Goal: Task Accomplishment & Management: Complete application form

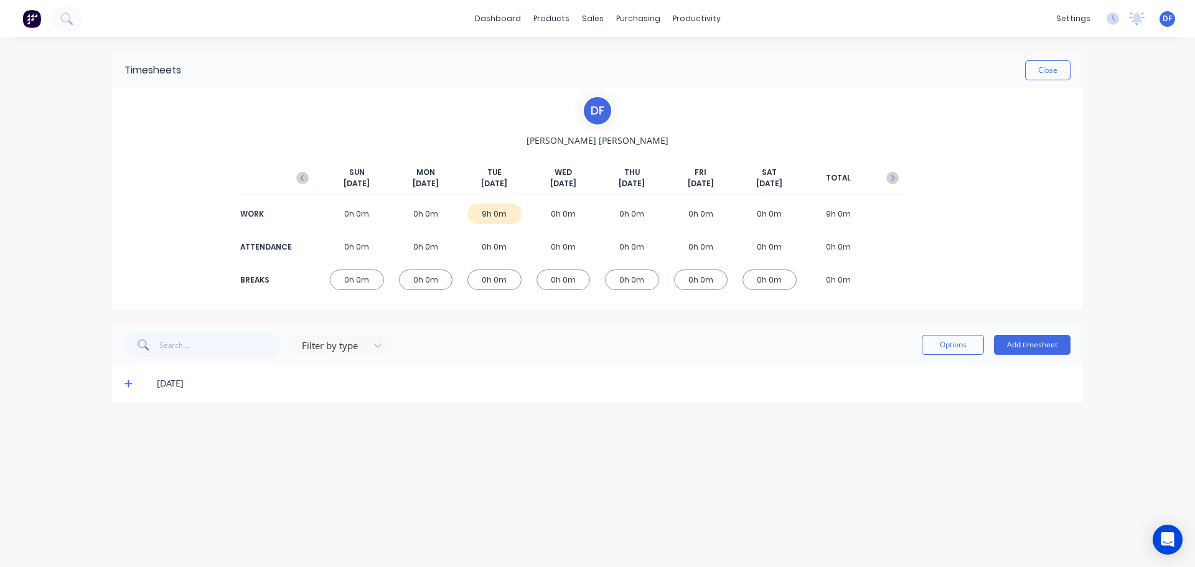
click at [445, 220] on div "0h 0m" at bounding box center [426, 213] width 54 height 21
click at [430, 218] on div "0h 0m" at bounding box center [426, 213] width 54 height 21
click at [1009, 345] on button "Add timesheet" at bounding box center [1032, 345] width 77 height 20
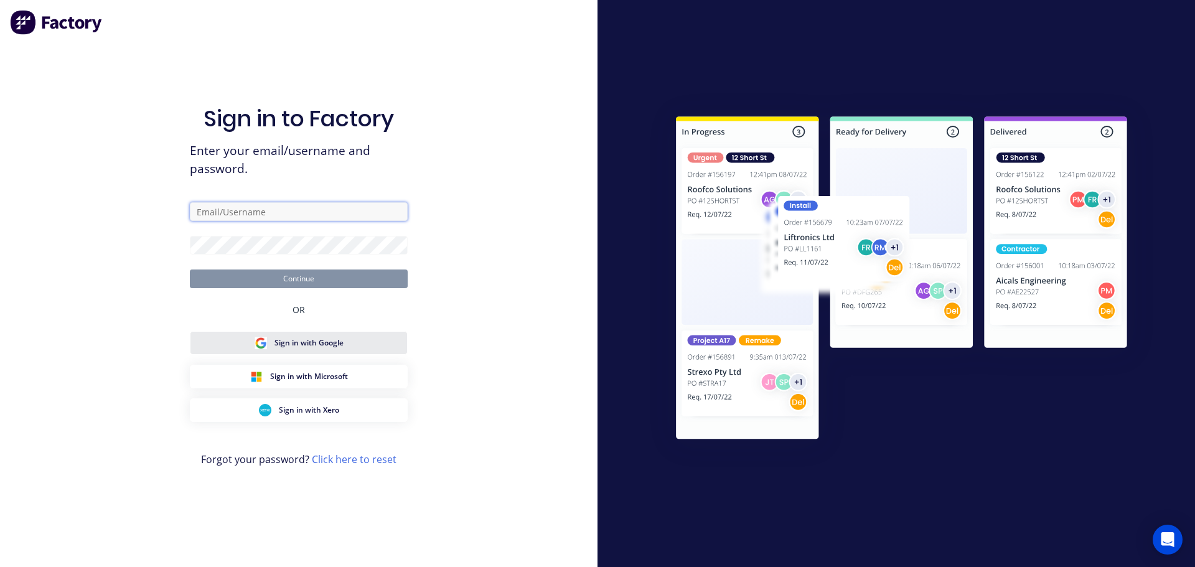
type input "[PERSON_NAME][EMAIL_ADDRESS][DOMAIN_NAME]"
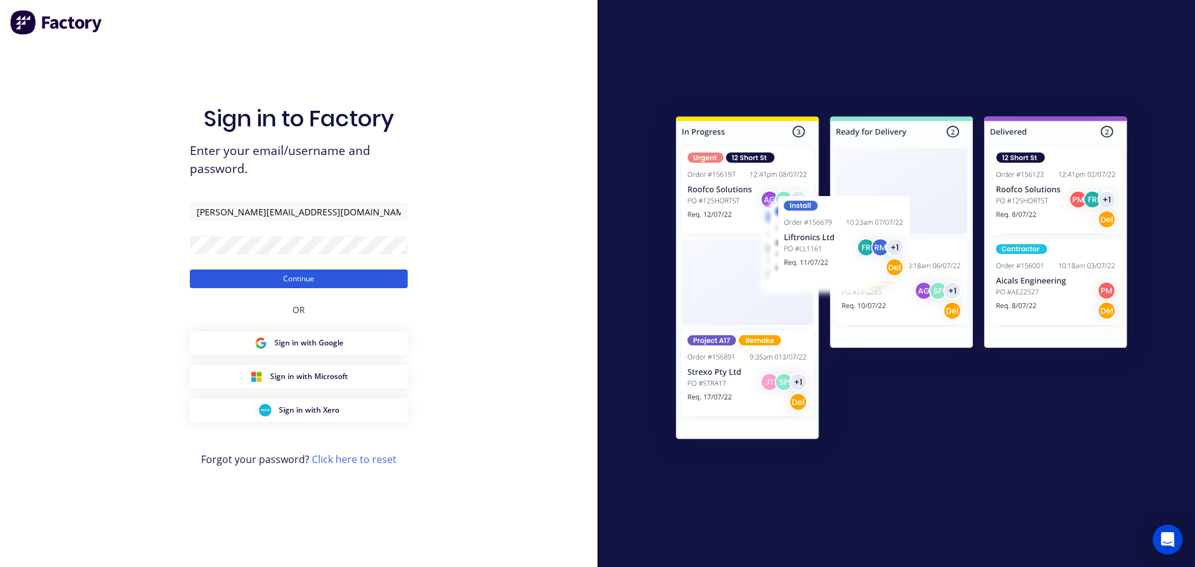
click at [331, 273] on button "Continue" at bounding box center [299, 278] width 218 height 19
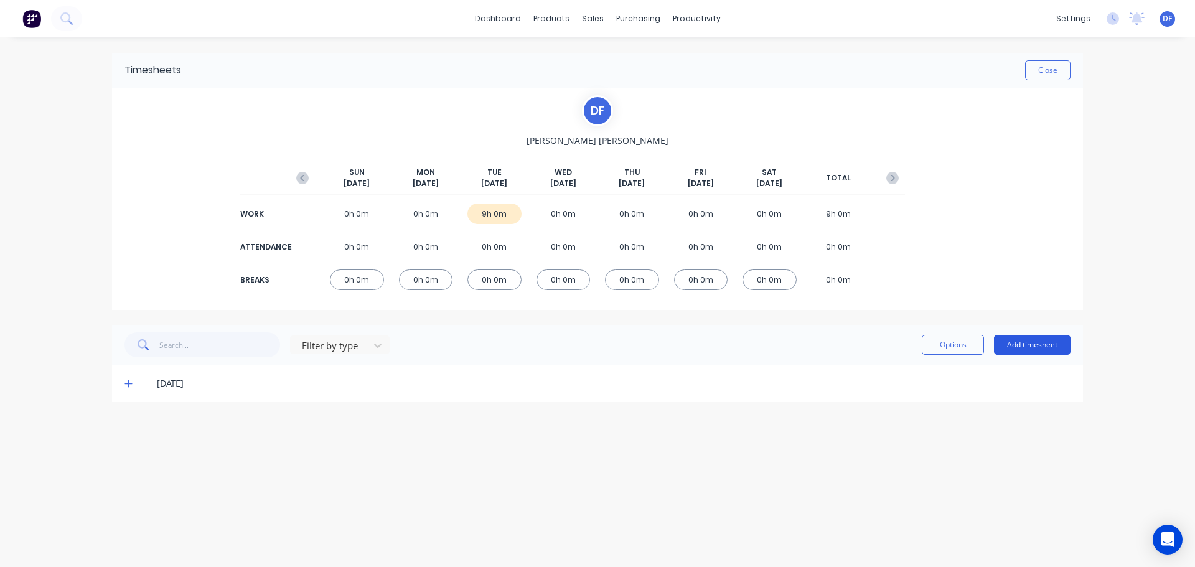
click at [1026, 349] on button "Add timesheet" at bounding box center [1032, 345] width 77 height 20
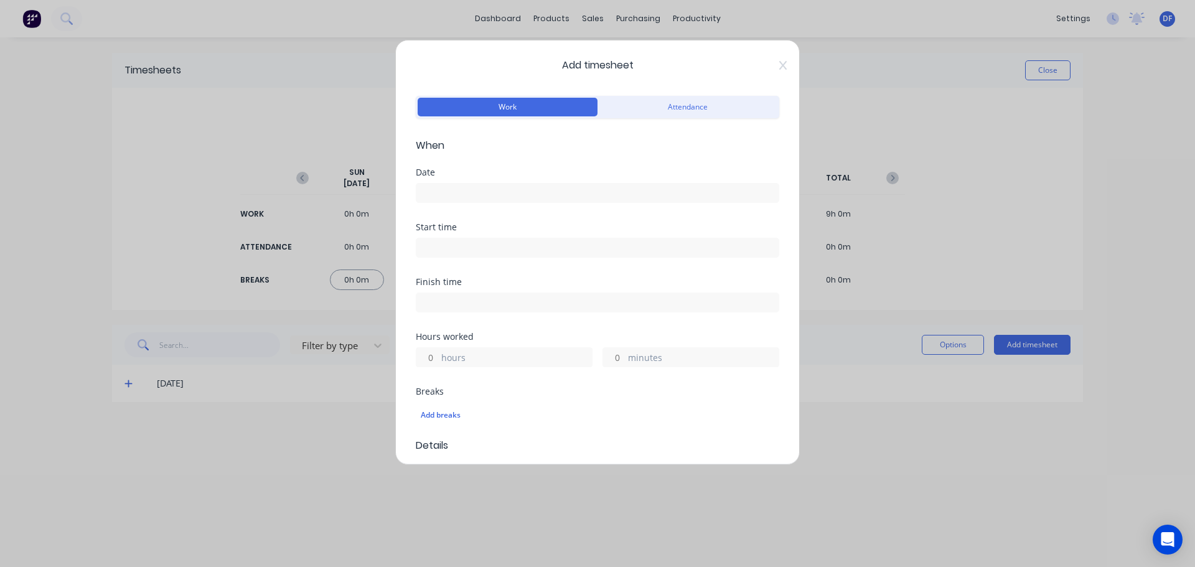
click at [491, 193] on input at bounding box center [597, 193] width 362 height 19
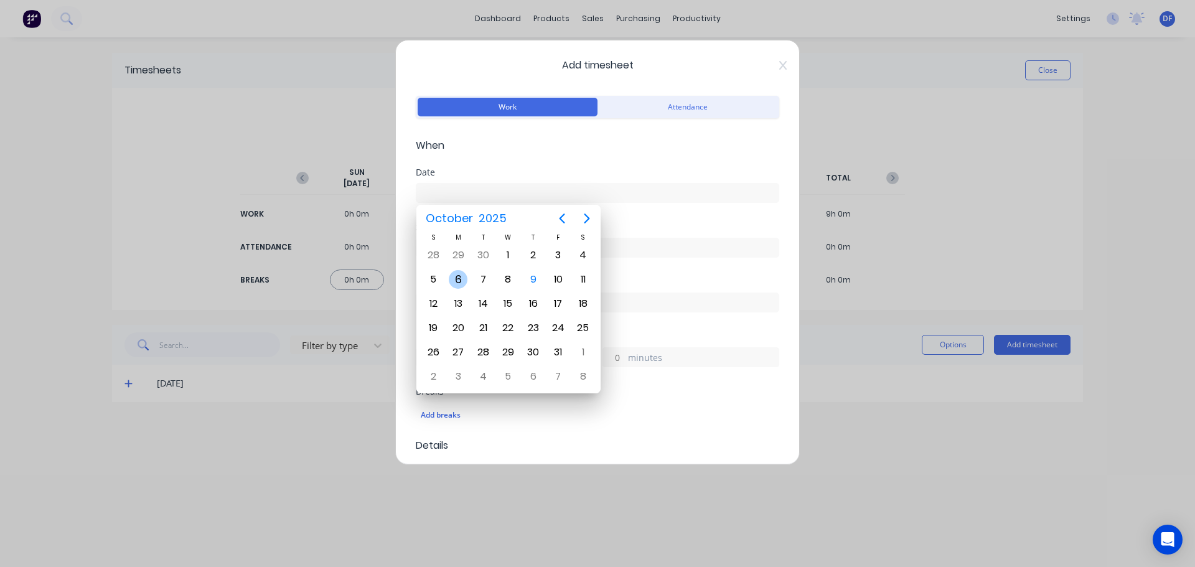
click at [460, 281] on div "6" at bounding box center [458, 279] width 19 height 19
type input "[DATE]"
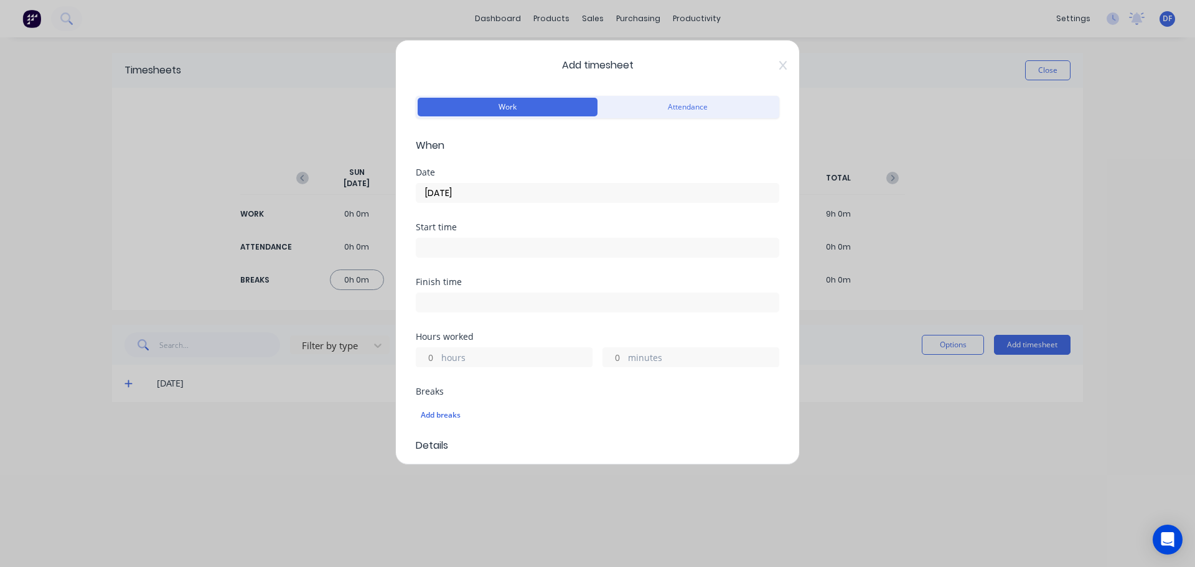
click at [463, 242] on input at bounding box center [597, 247] width 362 height 19
type input "12:30 PM"
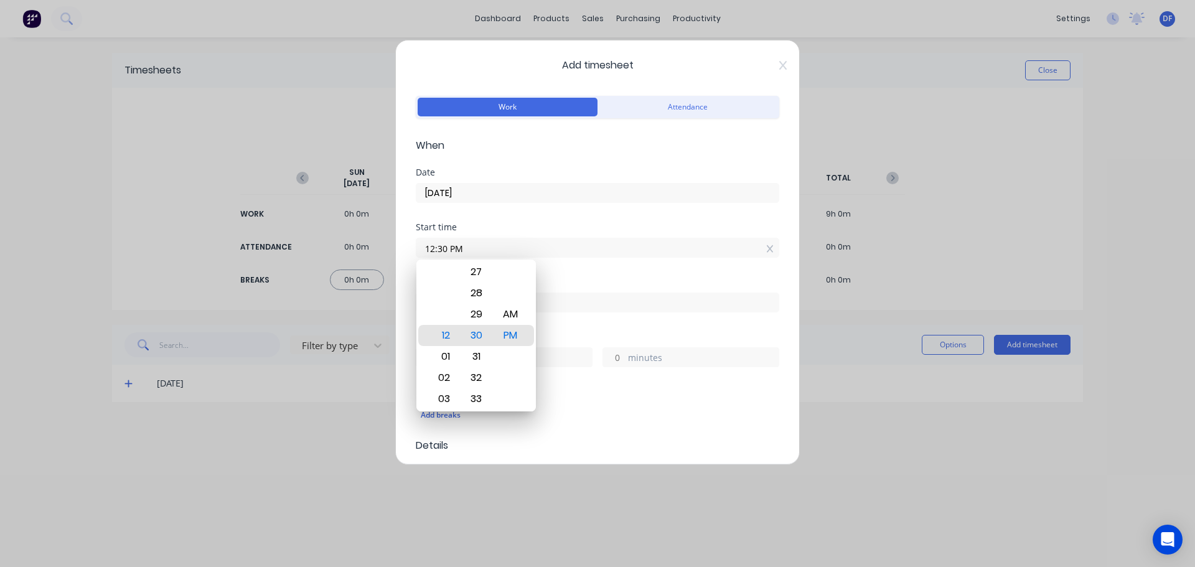
click at [574, 209] on div "Date [DATE]" at bounding box center [597, 195] width 363 height 55
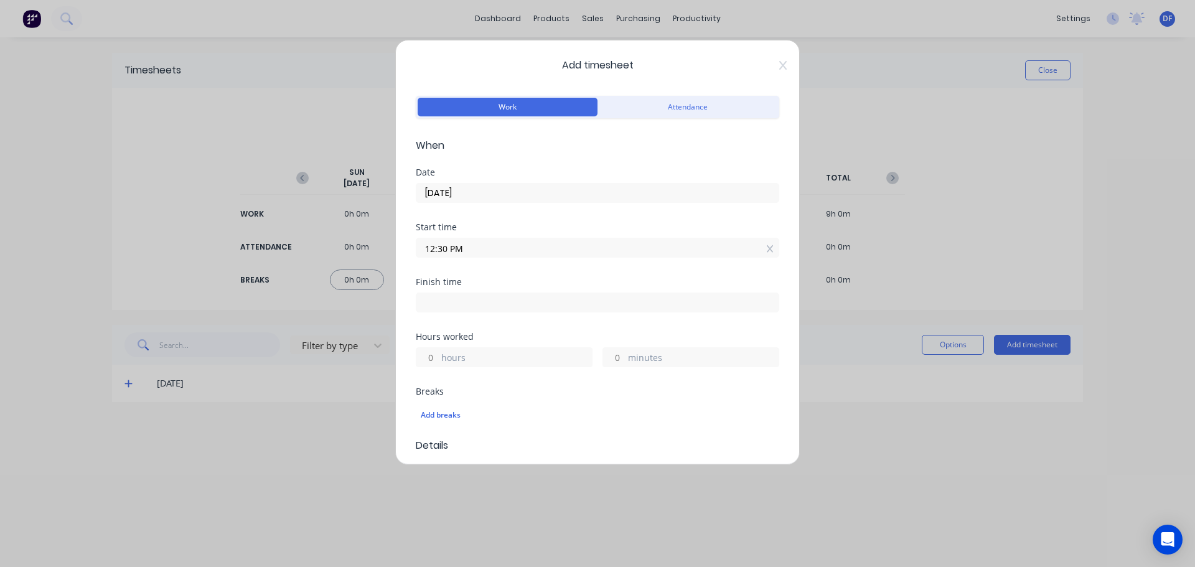
click at [488, 266] on div "Start time 12:30 PM" at bounding box center [597, 250] width 363 height 55
click at [767, 253] on icon at bounding box center [770, 249] width 7 height 9
click at [465, 368] on label "hours" at bounding box center [516, 368] width 151 height 16
click at [438, 368] on input "hours" at bounding box center [427, 366] width 22 height 19
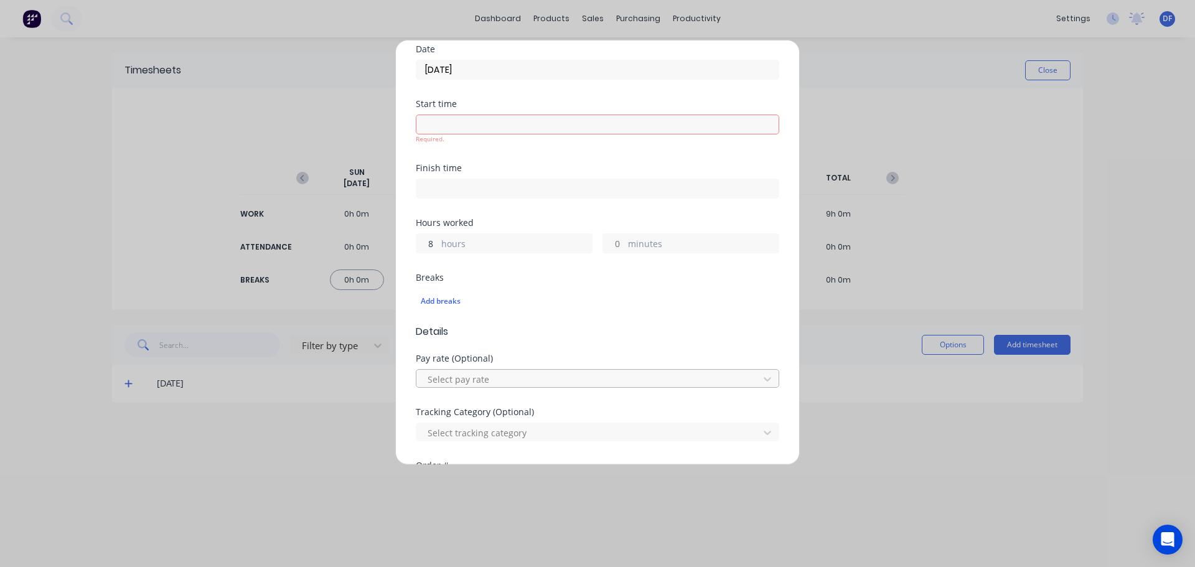
scroll to position [124, 0]
type input "8"
click at [547, 375] on div at bounding box center [589, 378] width 326 height 16
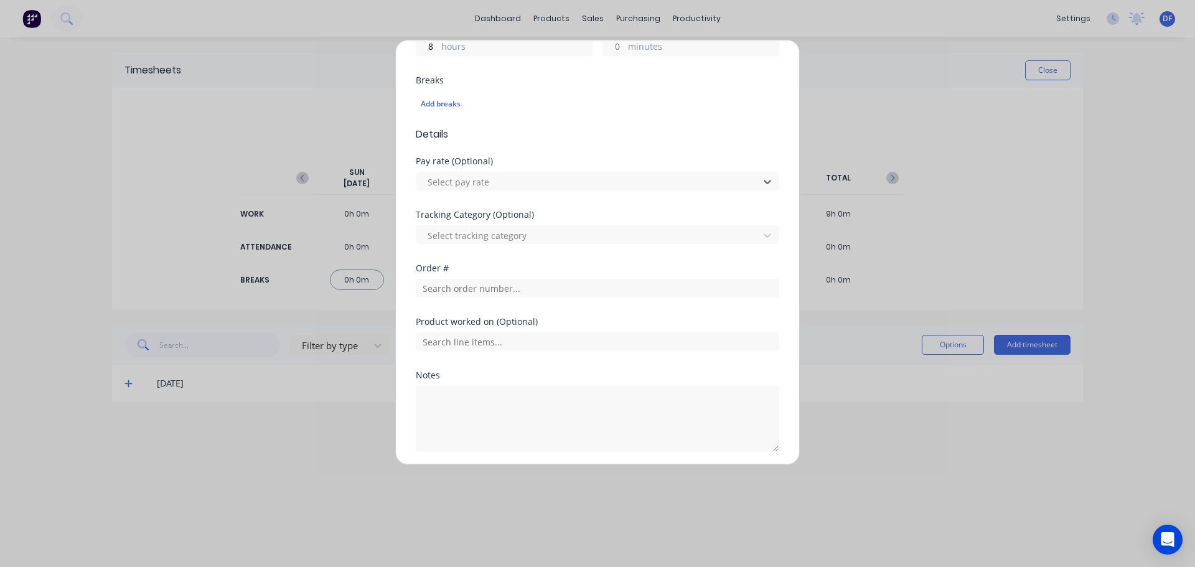
scroll to position [281, 0]
click at [686, 117] on div "Breaks Add breaks" at bounding box center [597, 101] width 363 height 51
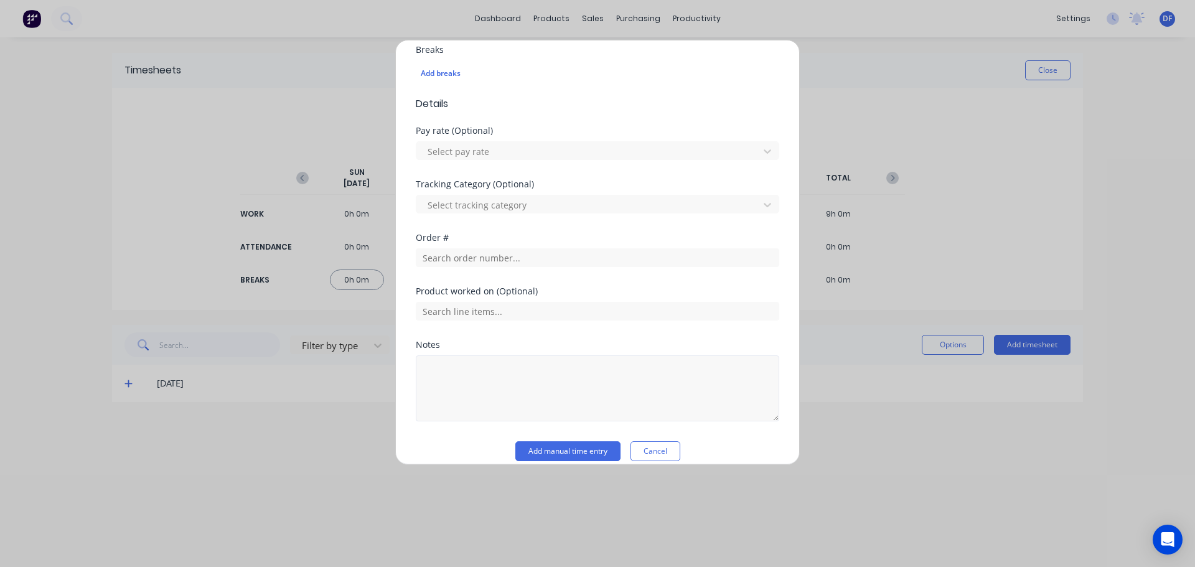
scroll to position [356, 0]
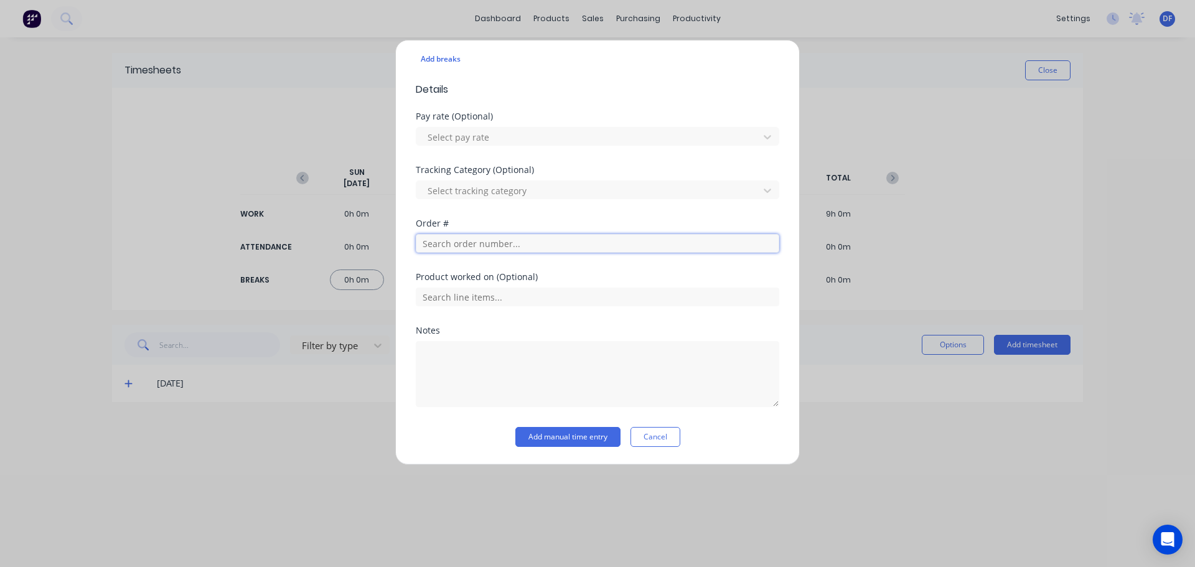
click at [517, 241] on input "text" at bounding box center [597, 243] width 363 height 19
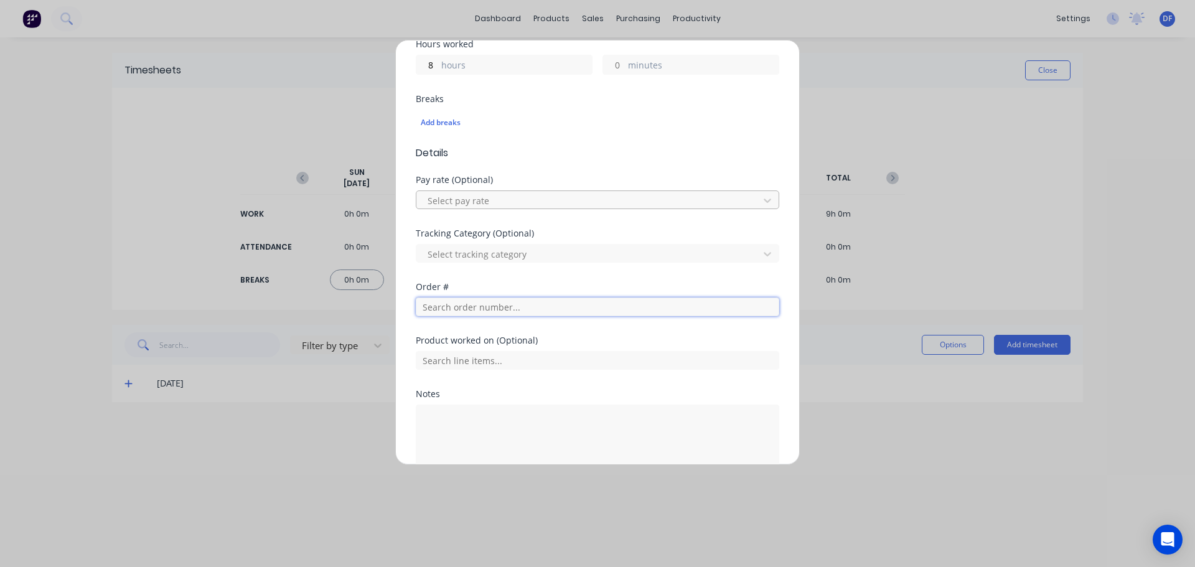
scroll to position [231, 0]
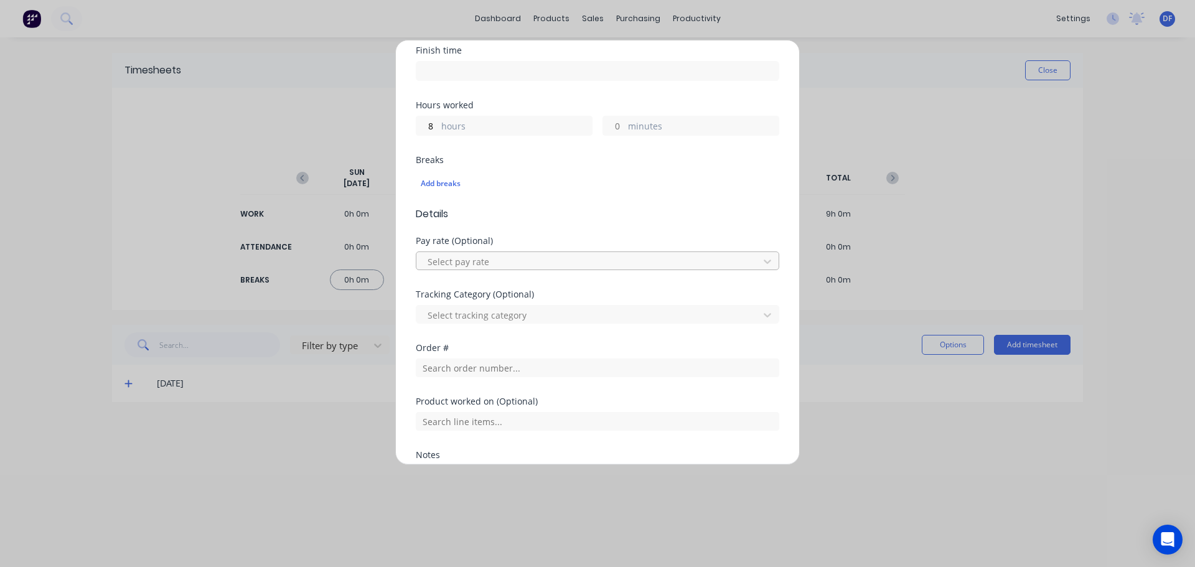
click at [599, 259] on div at bounding box center [589, 262] width 326 height 16
click at [299, 426] on div "Add timesheet Work Attendance When Date [DATE] Start time Finish time Hours wor…" at bounding box center [597, 283] width 1195 height 567
click at [781, 86] on div "Add timesheet Work Attendance When Date [DATE] Start time Finish time Hours wor…" at bounding box center [597, 252] width 404 height 425
click at [832, 87] on div "Add timesheet Work Attendance When Date [DATE] Start time Finish time Hours wor…" at bounding box center [597, 283] width 1195 height 567
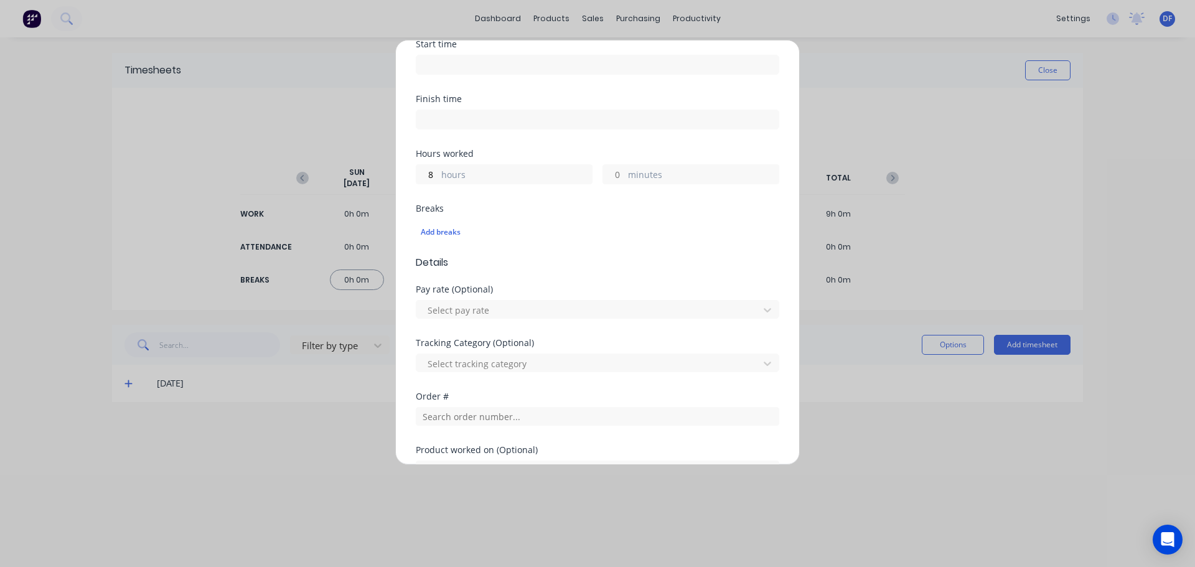
scroll to position [107, 0]
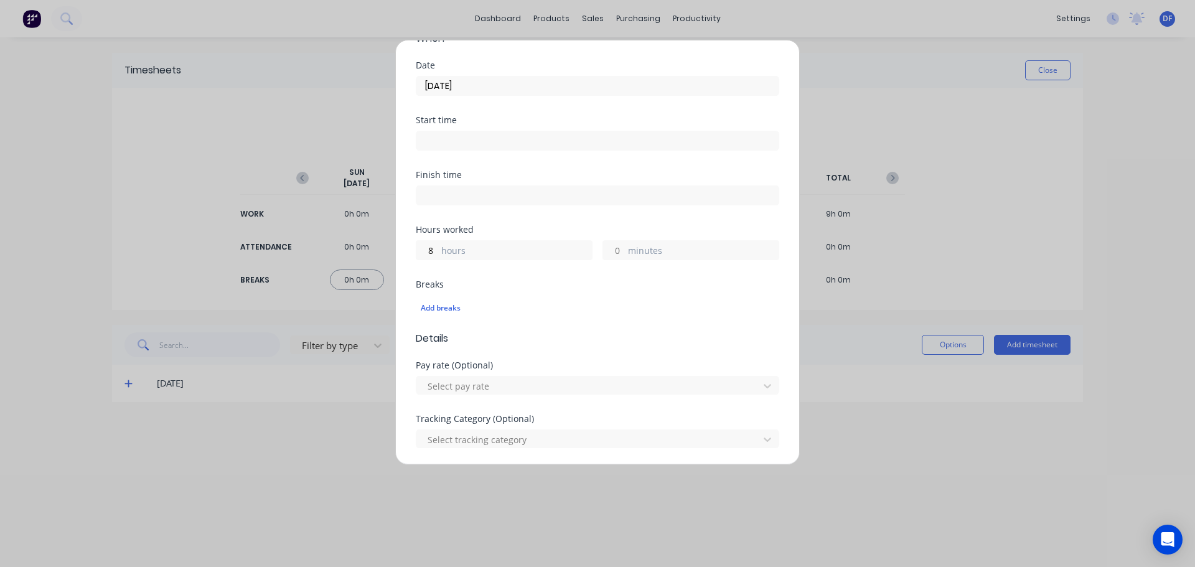
click at [467, 252] on label "hours" at bounding box center [516, 252] width 151 height 16
click at [438, 252] on input "8" at bounding box center [427, 250] width 22 height 19
type input "10"
click at [495, 90] on input "[DATE]" at bounding box center [597, 86] width 362 height 19
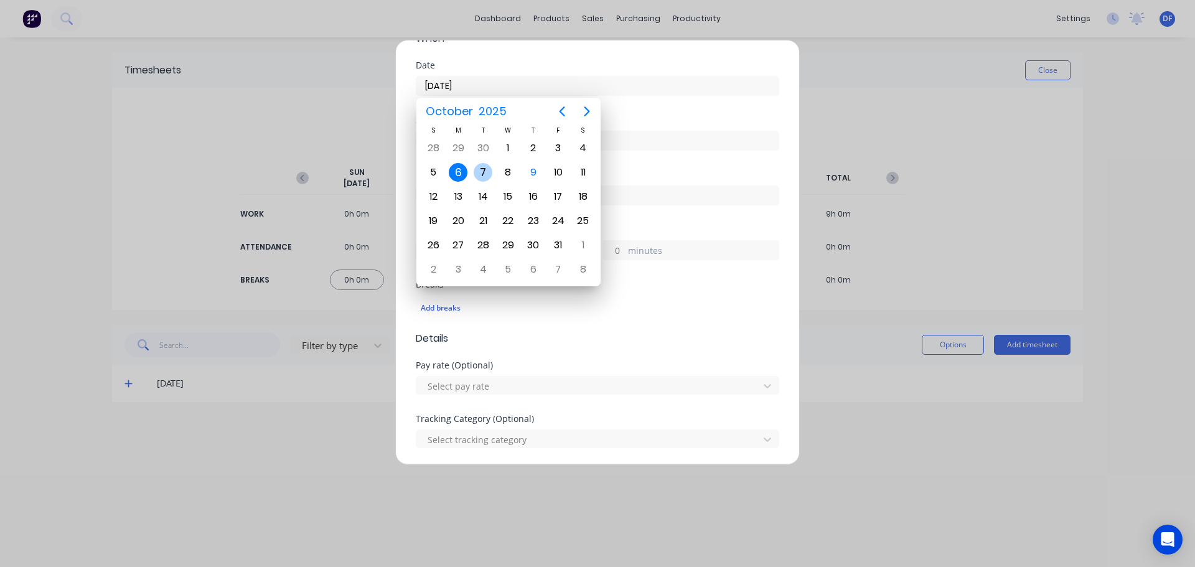
click at [482, 174] on div "7" at bounding box center [482, 172] width 19 height 19
type input "[DATE]"
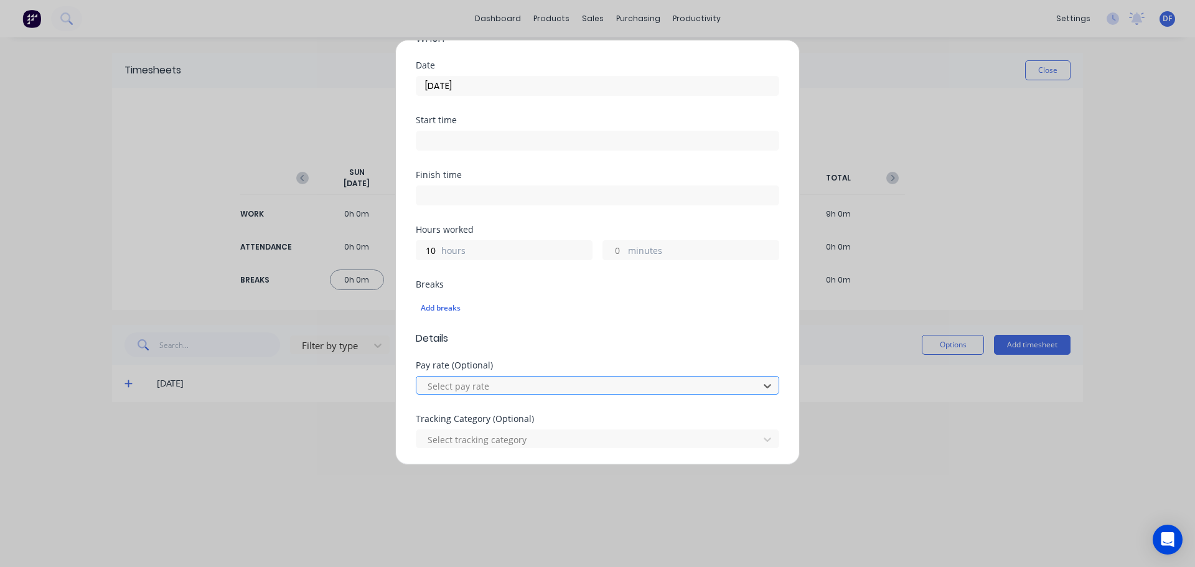
scroll to position [6, 0]
click at [746, 387] on div "Select pay rate" at bounding box center [588, 385] width 333 height 19
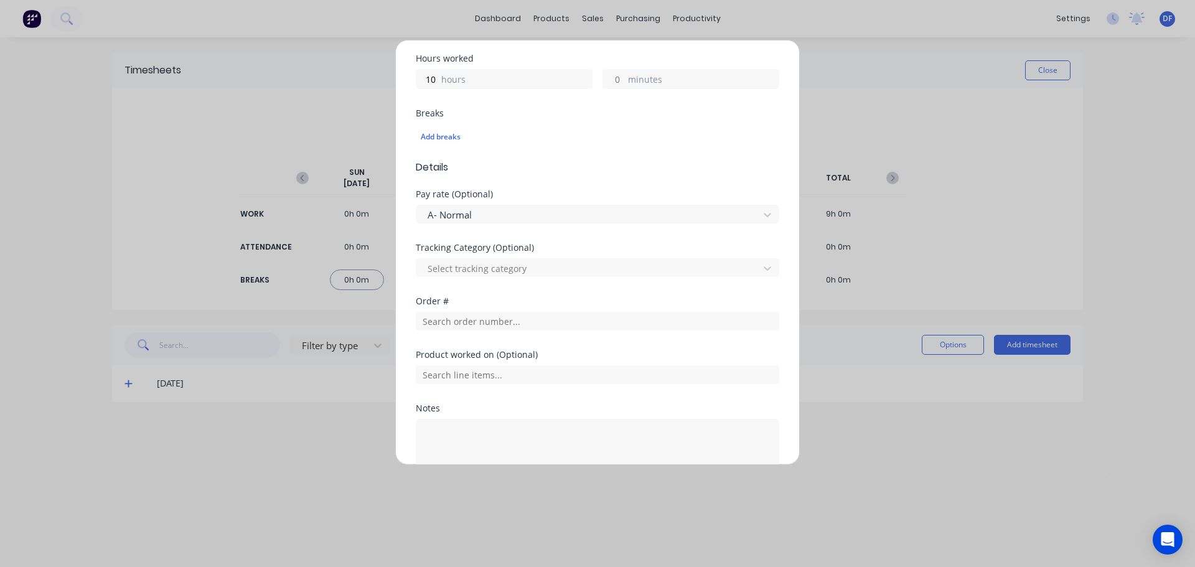
scroll to position [356, 0]
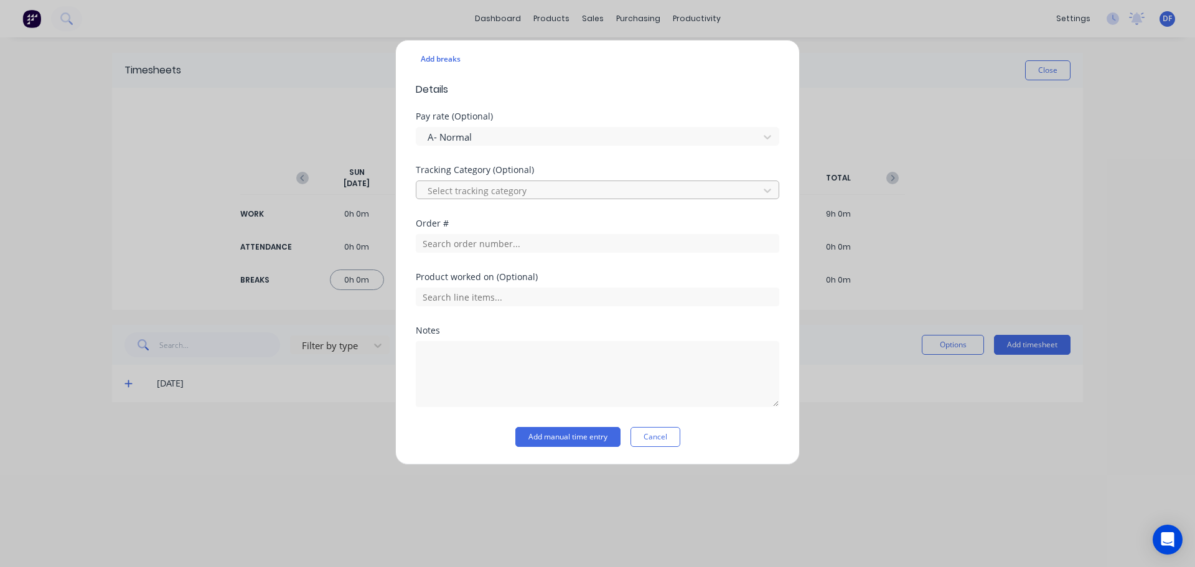
click at [596, 189] on div at bounding box center [589, 191] width 326 height 16
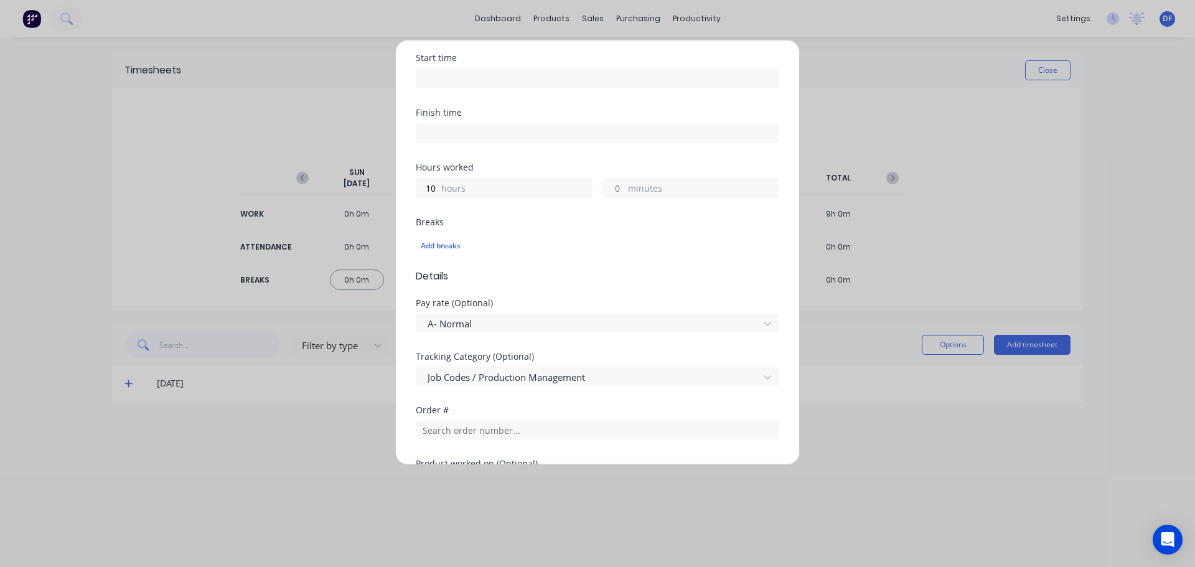
scroll to position [356, 0]
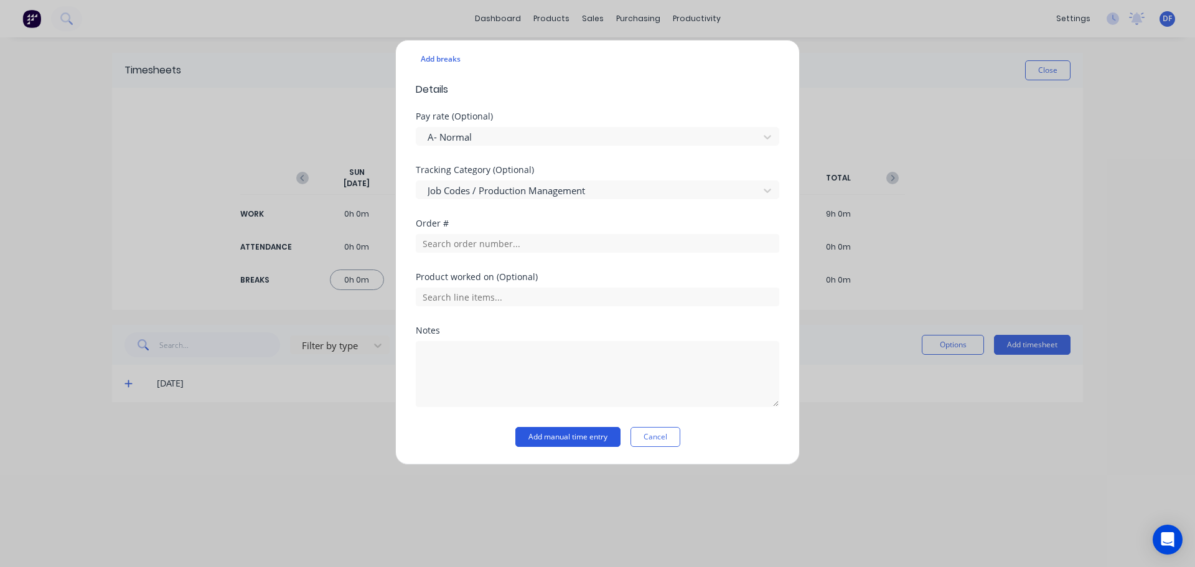
click at [559, 438] on button "Add manual time entry" at bounding box center [567, 437] width 105 height 20
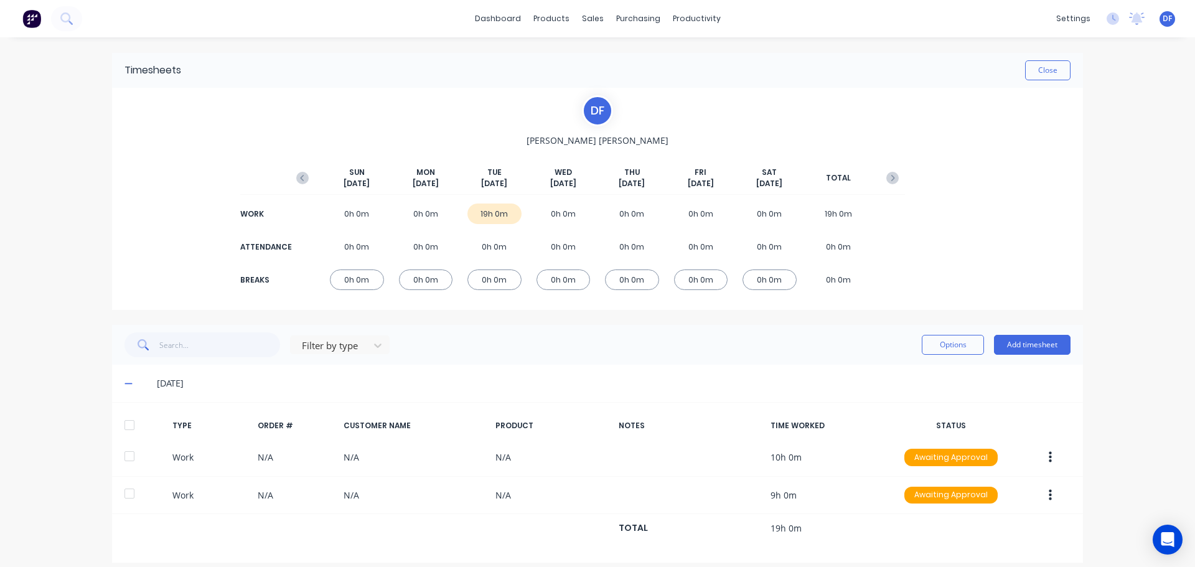
click at [486, 220] on div "19h 0m" at bounding box center [494, 213] width 54 height 21
click at [483, 208] on div "19h 0m" at bounding box center [494, 213] width 54 height 21
click at [491, 197] on div "[DATE] [DATE] [DATE] [DATE] [DATE] [DATE] [DATE] TOTAL WORK 0h 0m 0h 0m 19h 0m …" at bounding box center [597, 225] width 615 height 156
click at [487, 212] on div "19h 0m" at bounding box center [494, 213] width 54 height 21
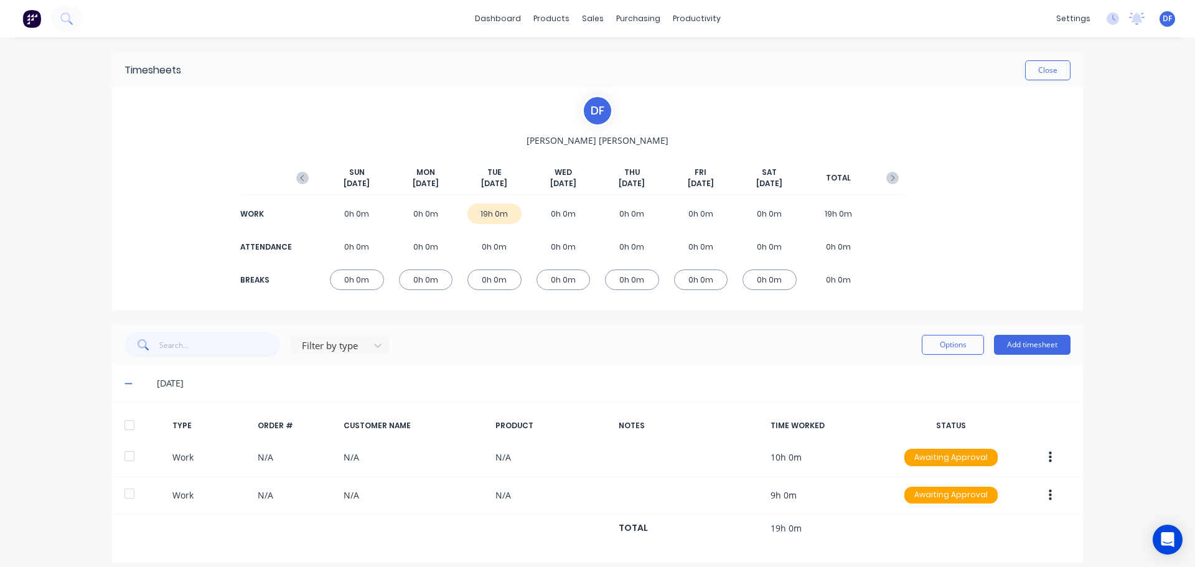
click at [473, 211] on div "19h 0m" at bounding box center [494, 213] width 54 height 21
click at [479, 212] on div "19h 0m" at bounding box center [494, 213] width 54 height 21
click at [482, 214] on div "19h 0m" at bounding box center [494, 213] width 54 height 21
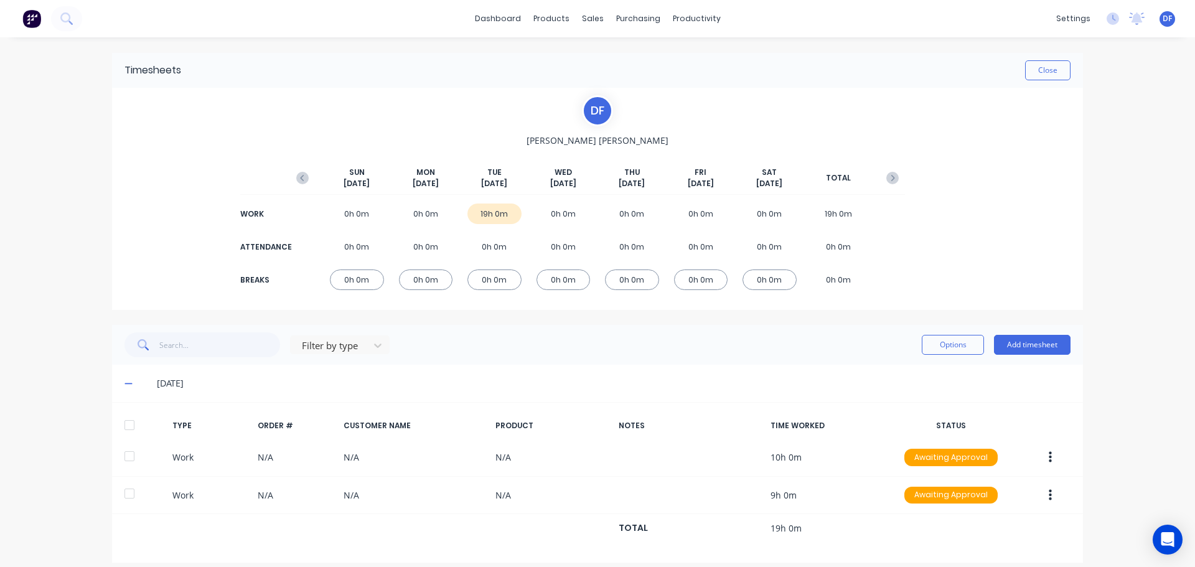
click at [480, 214] on div "19h 0m" at bounding box center [494, 213] width 54 height 21
click at [482, 213] on div "19h 0m" at bounding box center [494, 213] width 54 height 21
click at [487, 213] on div "19h 0m" at bounding box center [494, 213] width 54 height 21
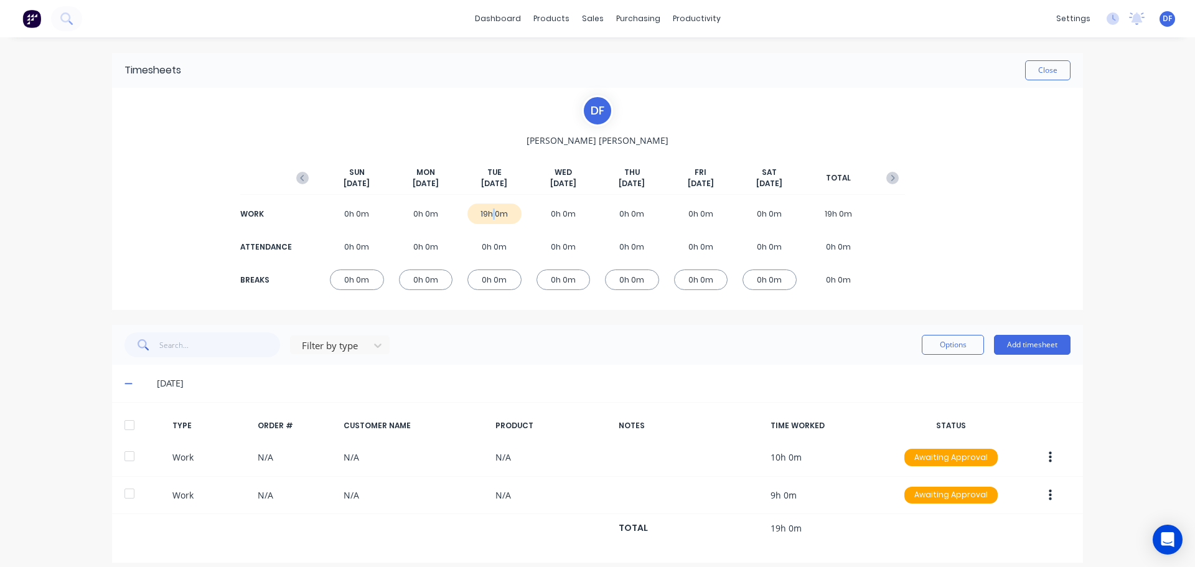
click at [486, 215] on div "19h 0m" at bounding box center [494, 213] width 54 height 21
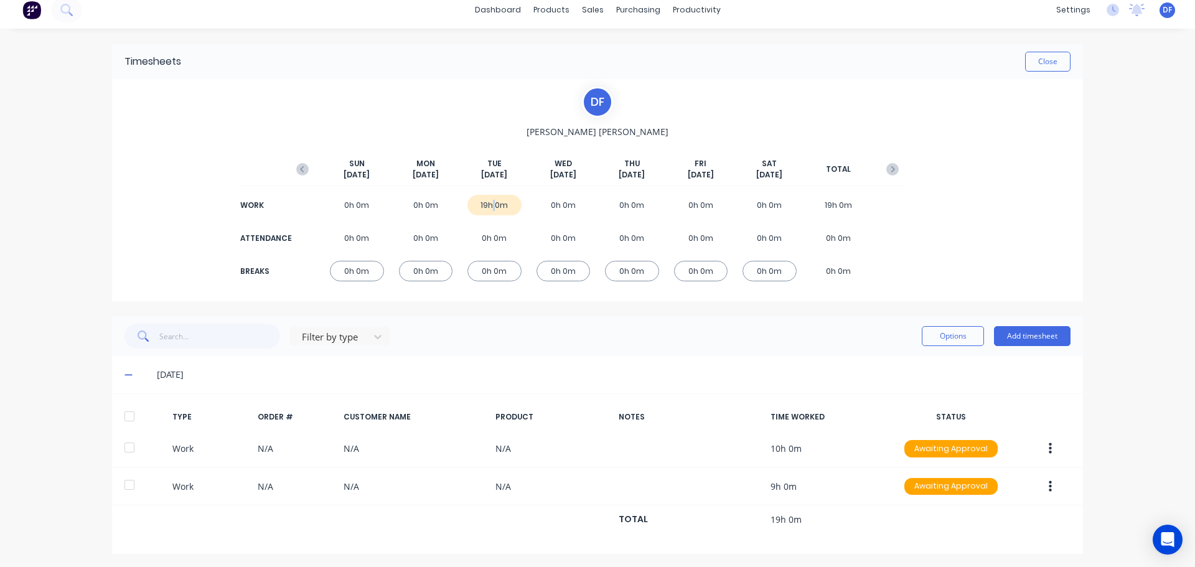
scroll to position [11, 0]
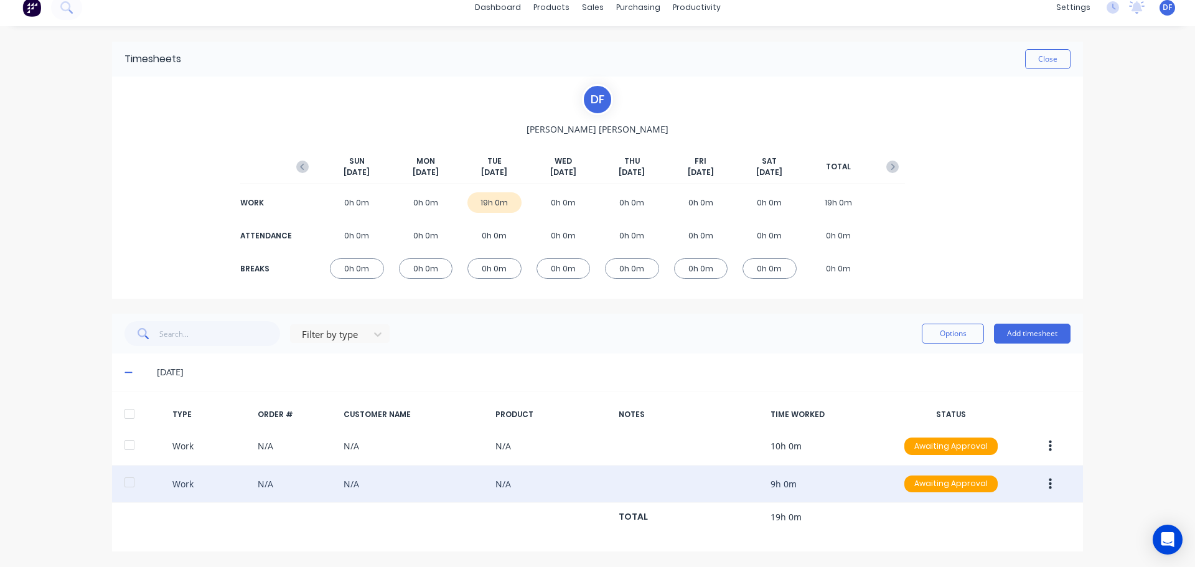
click at [714, 490] on div "Work N/A N/A N/A 9h 0m Awaiting Approval" at bounding box center [597, 484] width 971 height 38
click at [1048, 486] on icon "button" at bounding box center [1049, 484] width 3 height 14
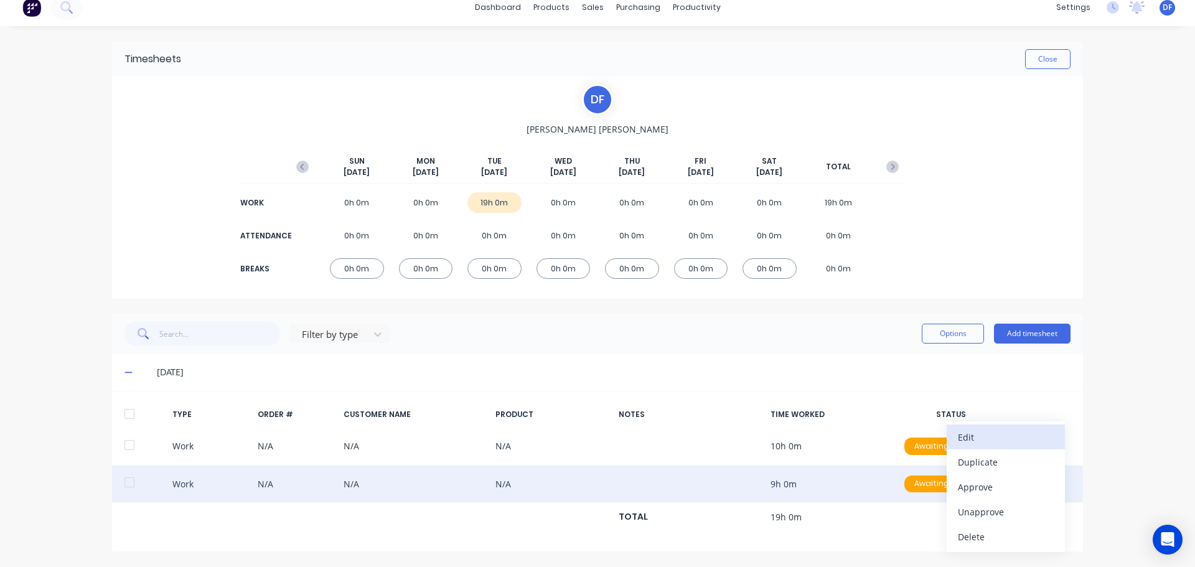
click at [986, 441] on div "Edit" at bounding box center [1006, 437] width 96 height 18
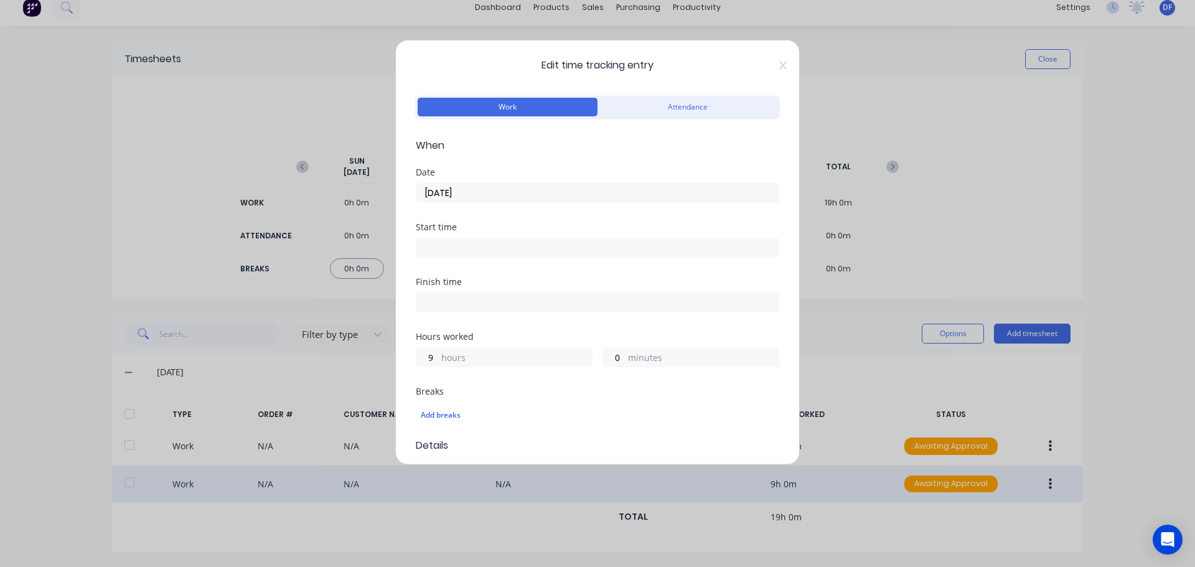
click at [505, 358] on label "hours" at bounding box center [516, 359] width 151 height 16
click at [438, 358] on input "9" at bounding box center [427, 357] width 22 height 19
click at [505, 358] on label "hours" at bounding box center [516, 359] width 151 height 16
click at [438, 358] on input "9" at bounding box center [427, 357] width 22 height 19
click at [438, 359] on div "9 hours" at bounding box center [504, 357] width 177 height 20
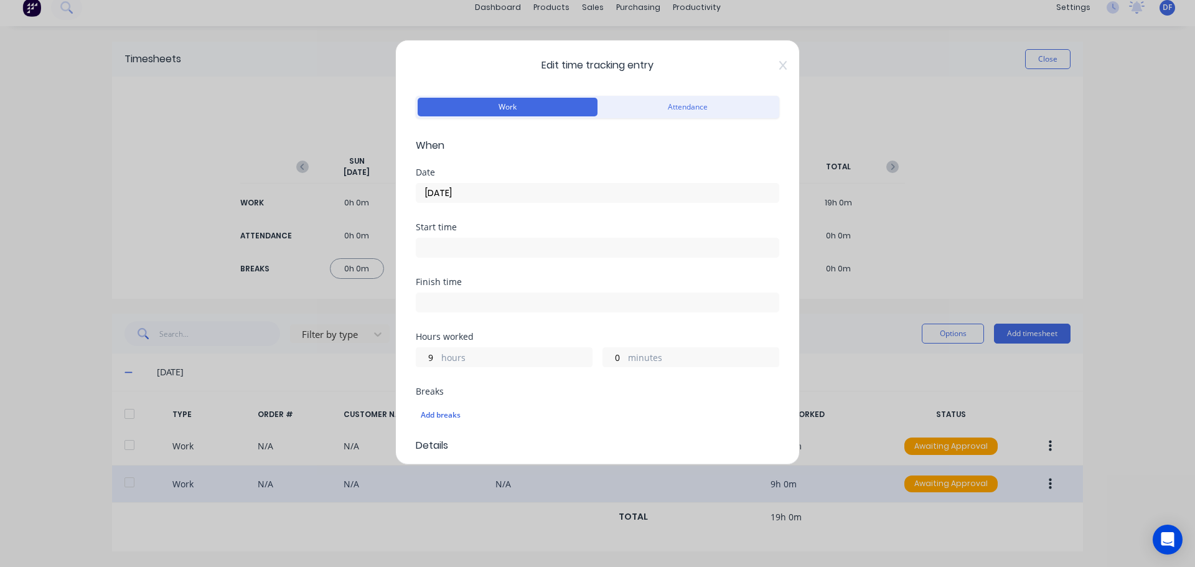
click at [525, 190] on input "[DATE]" at bounding box center [597, 193] width 362 height 19
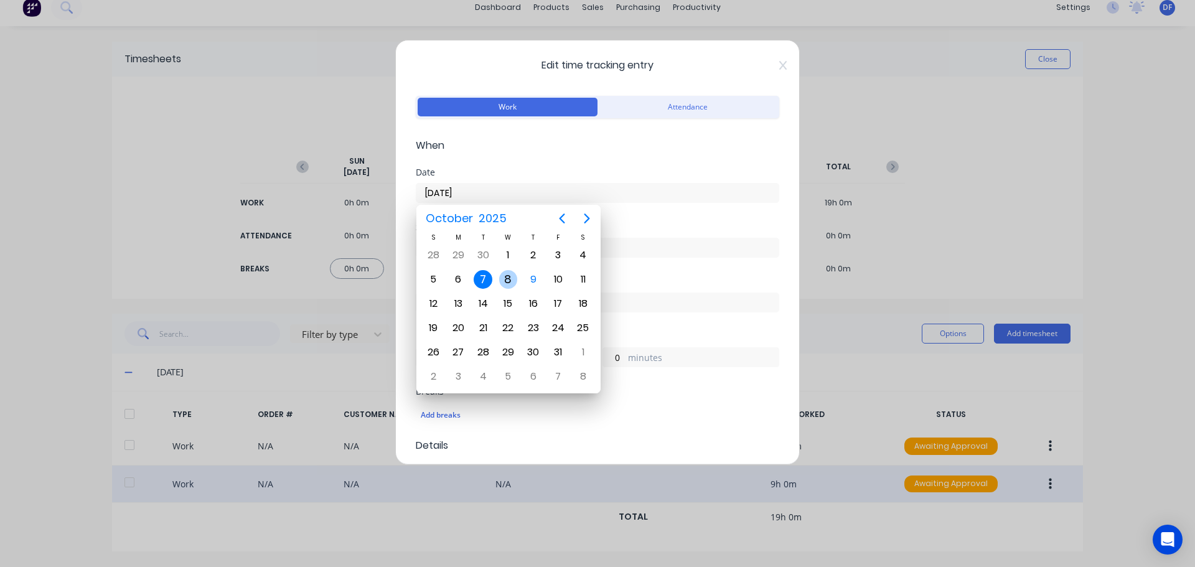
click at [506, 284] on div "8" at bounding box center [508, 279] width 19 height 19
type input "[DATE]"
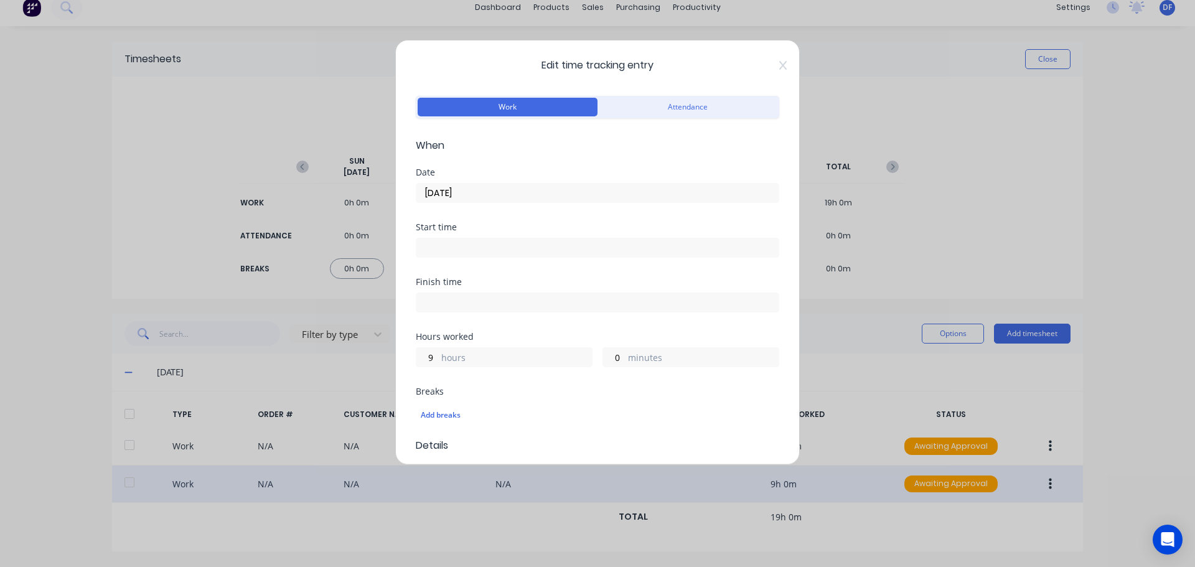
click at [439, 359] on div "9 hours" at bounding box center [504, 357] width 177 height 20
click at [434, 364] on input "9" at bounding box center [427, 357] width 22 height 19
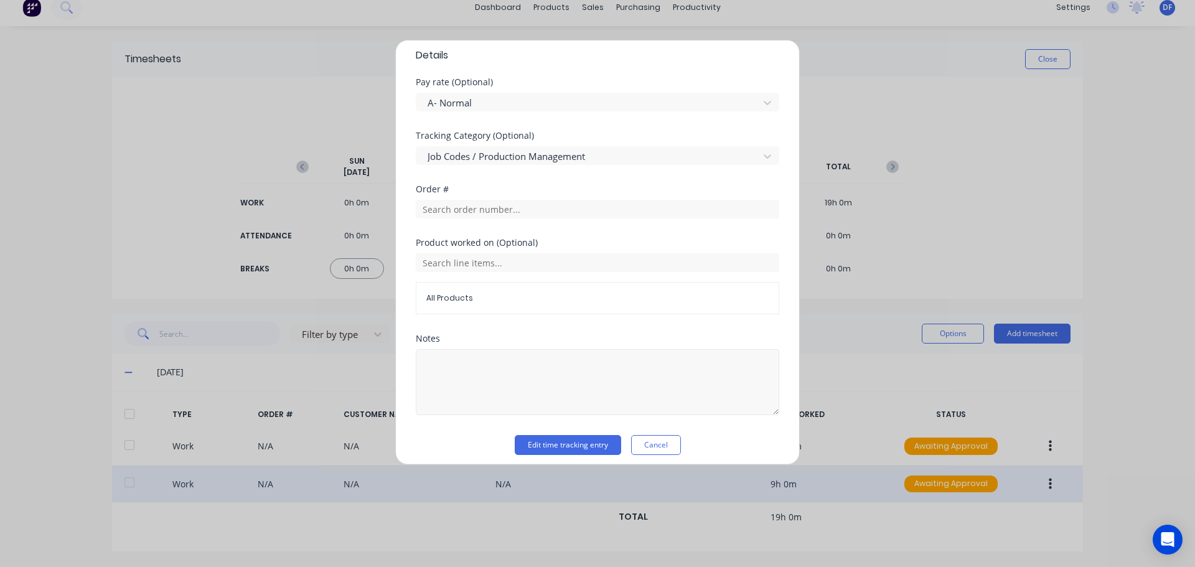
scroll to position [398, 0]
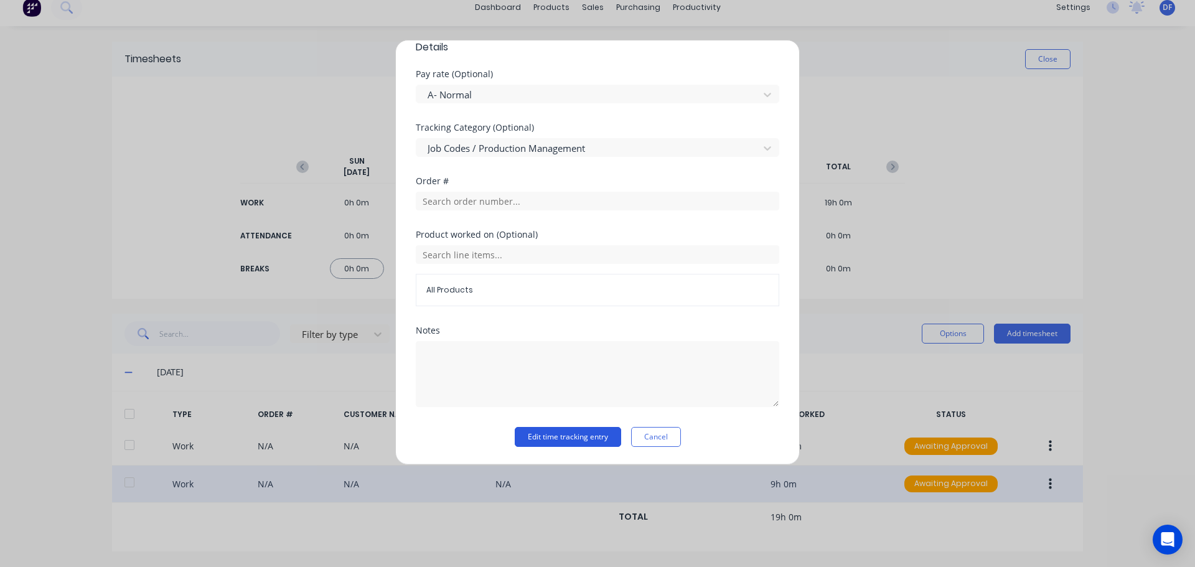
type input "10"
click at [563, 432] on button "Edit time tracking entry" at bounding box center [568, 437] width 106 height 20
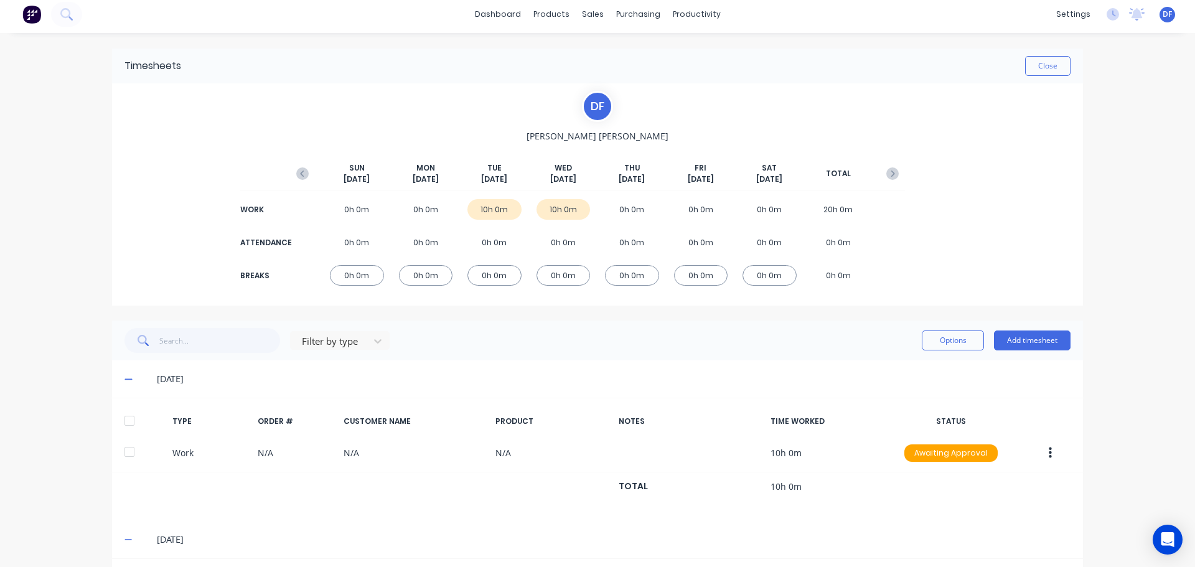
scroll to position [0, 0]
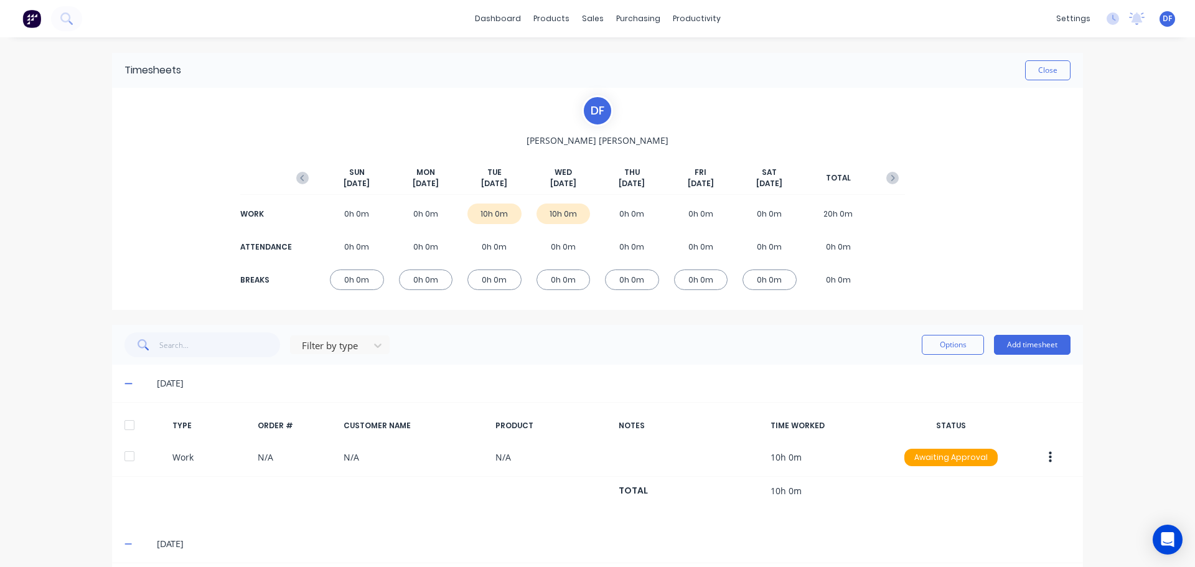
click at [623, 274] on div "0h 0m" at bounding box center [632, 279] width 54 height 21
click at [623, 281] on div "0h 0m" at bounding box center [632, 279] width 54 height 21
click at [1080, 347] on div "Timesheets Close D F [PERSON_NAME][DATE] [DATE] [DATE] [DATE] [DATE] [DATE] [DA…" at bounding box center [598, 368] width 996 height 663
click at [1045, 347] on button "Add timesheet" at bounding box center [1032, 345] width 77 height 20
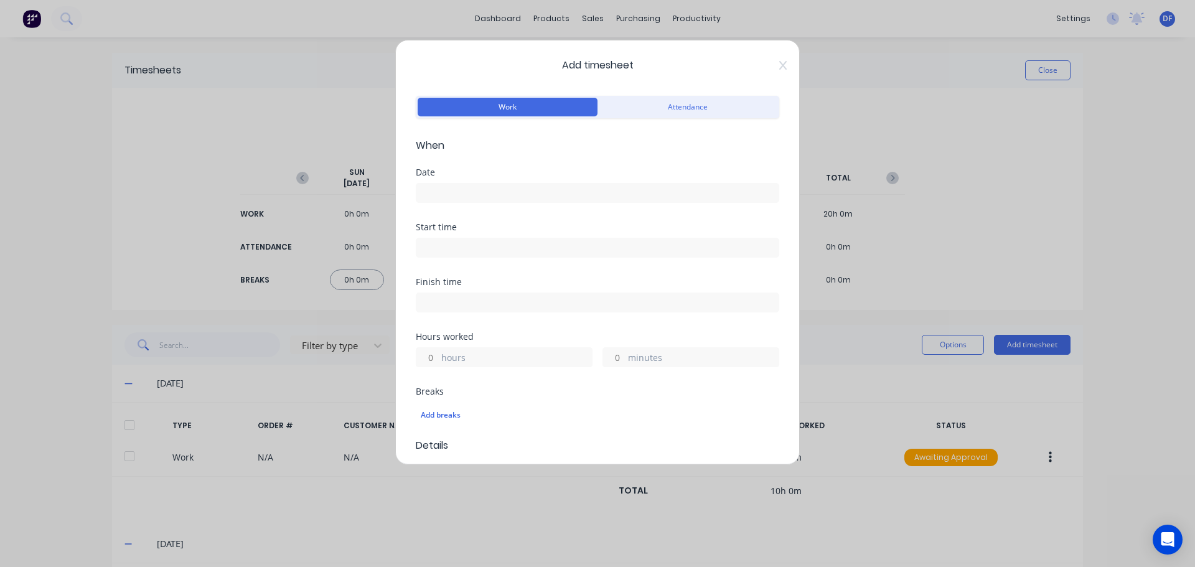
click at [428, 194] on input at bounding box center [597, 193] width 362 height 19
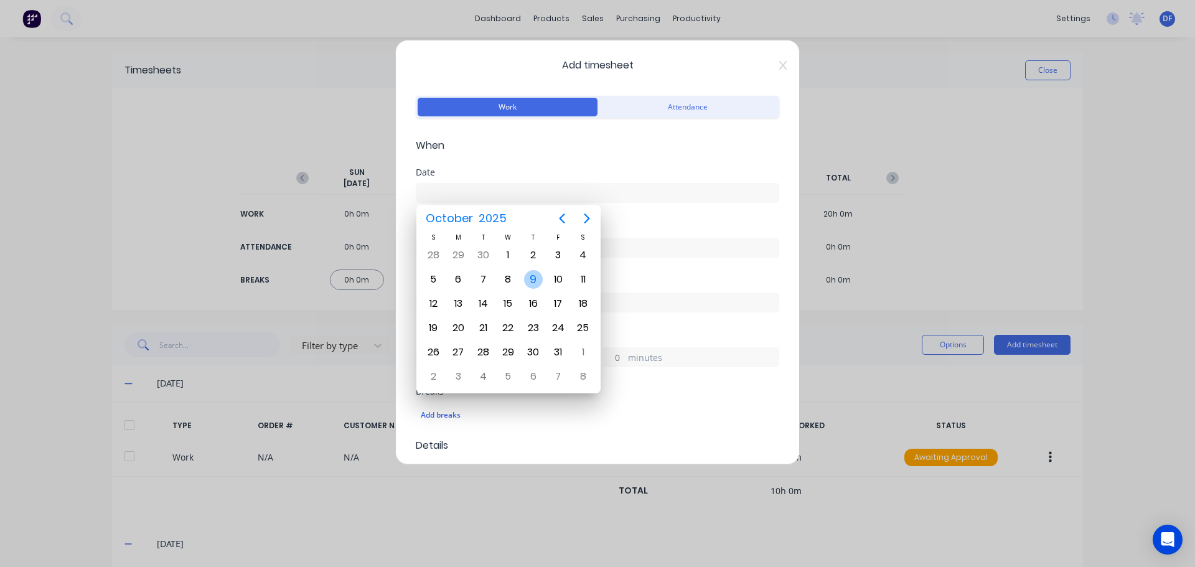
click at [535, 277] on div "9" at bounding box center [533, 279] width 19 height 19
type input "[DATE]"
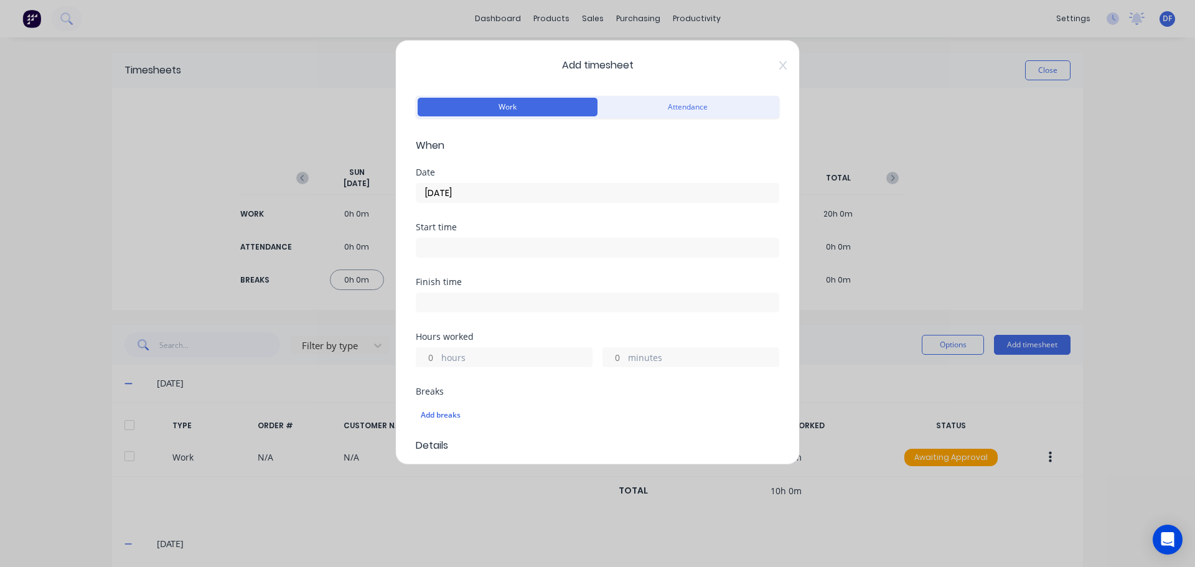
click at [479, 250] on input at bounding box center [597, 247] width 362 height 19
type input "12:34 PM"
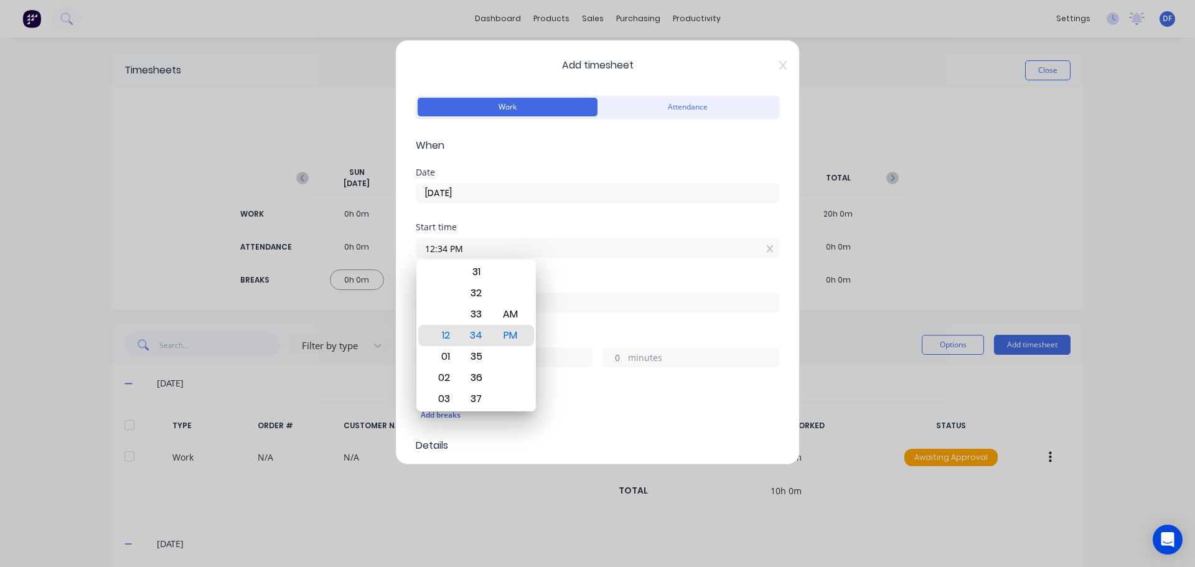
click at [628, 299] on input at bounding box center [597, 302] width 362 height 19
type input "12:34 PM"
type input "0"
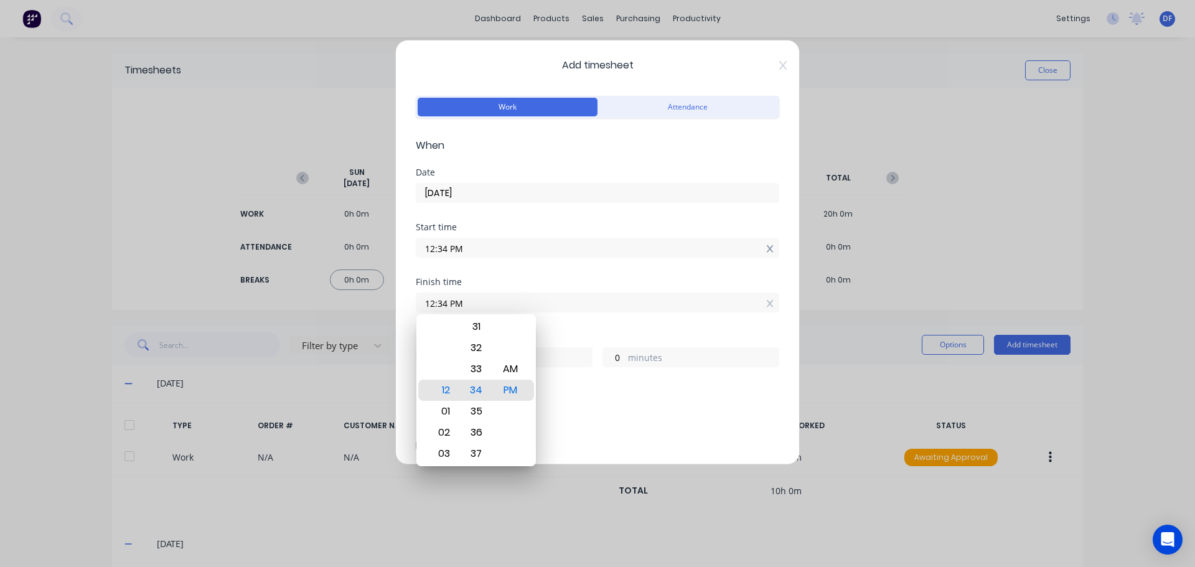
click at [766, 248] on icon at bounding box center [769, 248] width 7 height 7
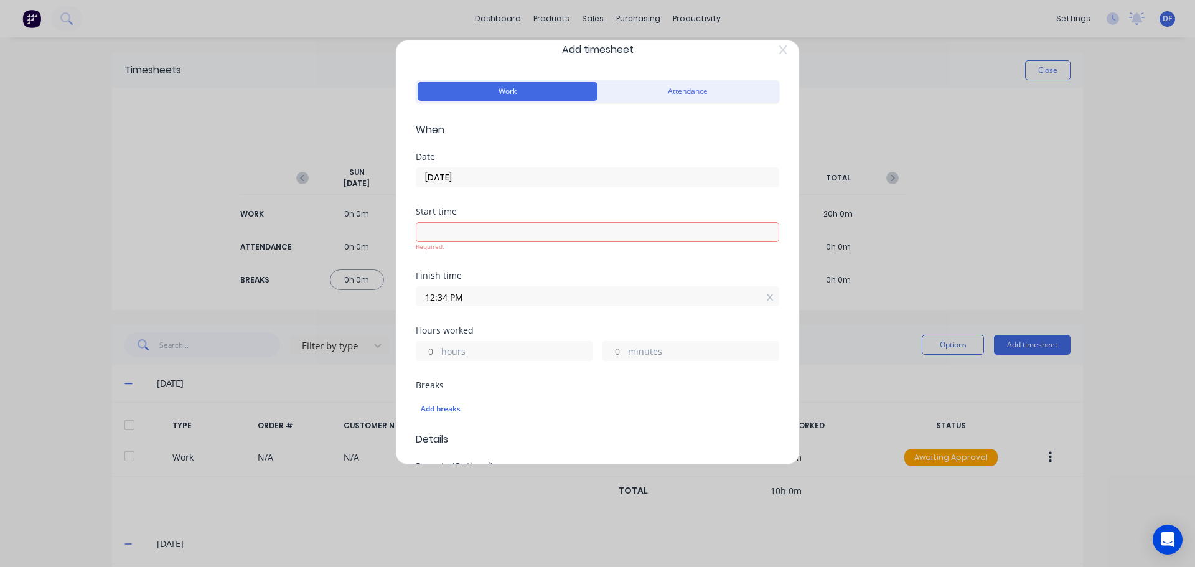
scroll to position [62, 0]
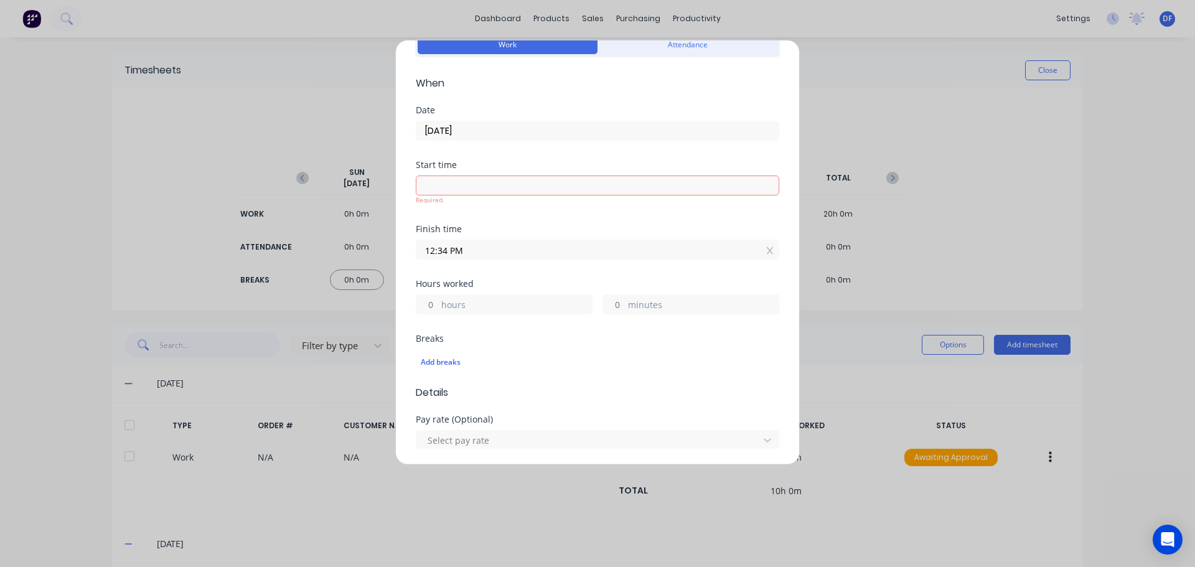
click at [470, 301] on label "hours" at bounding box center [516, 306] width 151 height 16
click at [438, 301] on input "hours" at bounding box center [427, 304] width 22 height 19
type input "9"
click at [543, 343] on div "Breaks Add breaks" at bounding box center [597, 354] width 363 height 41
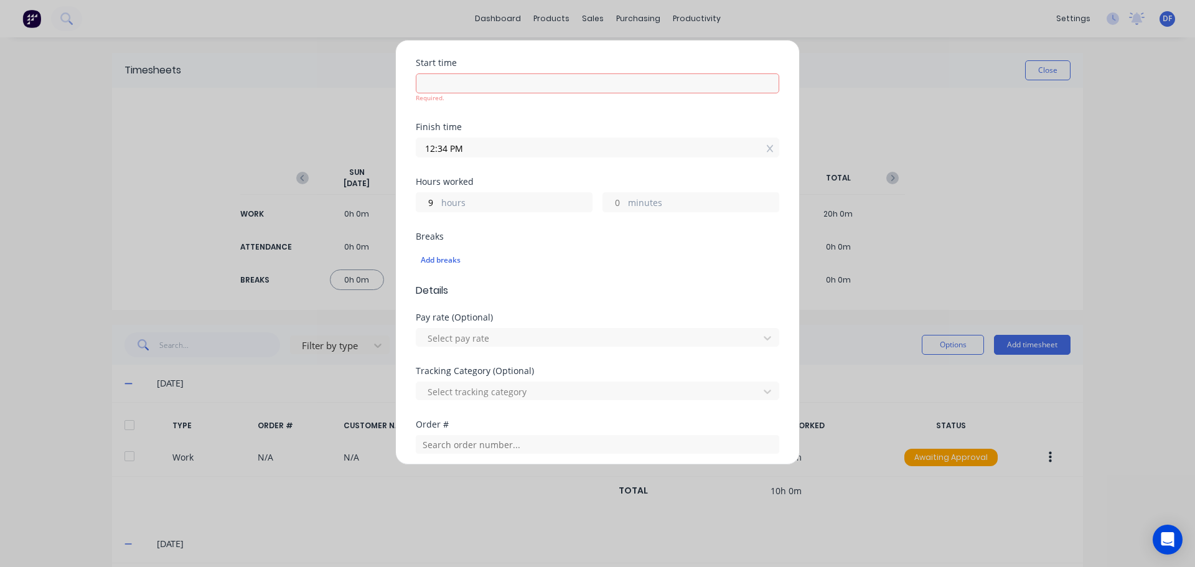
scroll to position [249, 0]
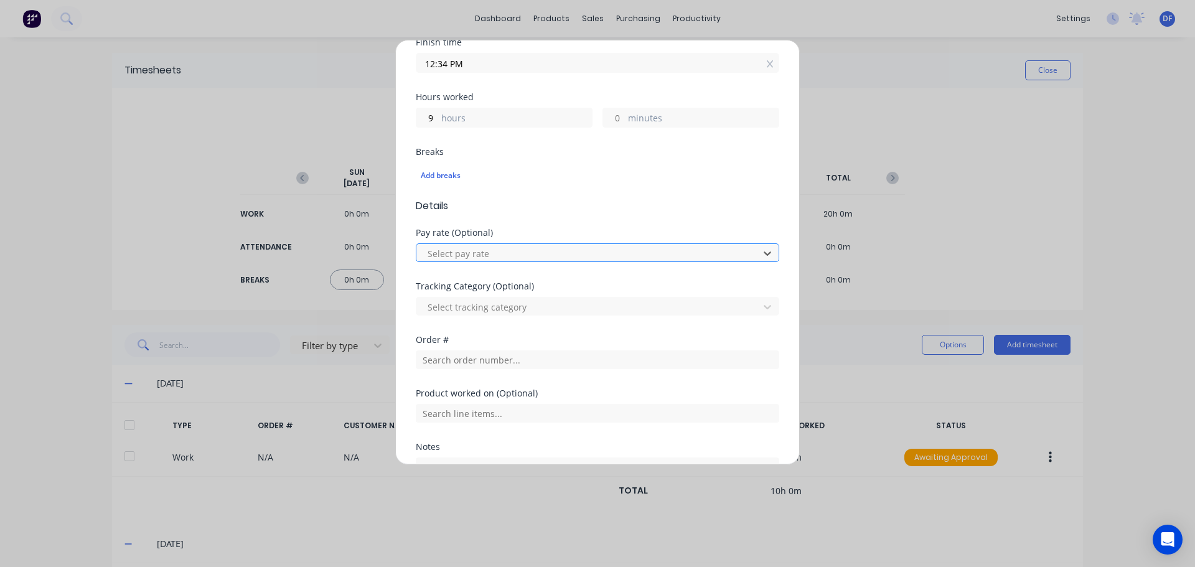
click at [579, 248] on div at bounding box center [589, 254] width 326 height 16
click at [529, 305] on div at bounding box center [589, 307] width 326 height 16
click at [511, 364] on input "text" at bounding box center [597, 359] width 363 height 19
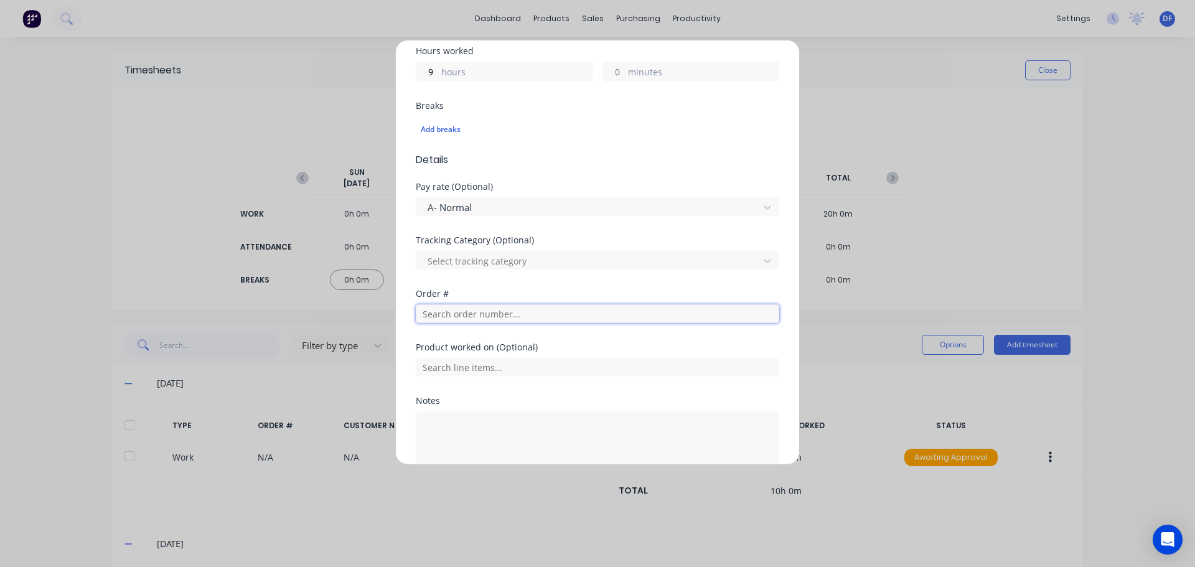
scroll to position [365, 0]
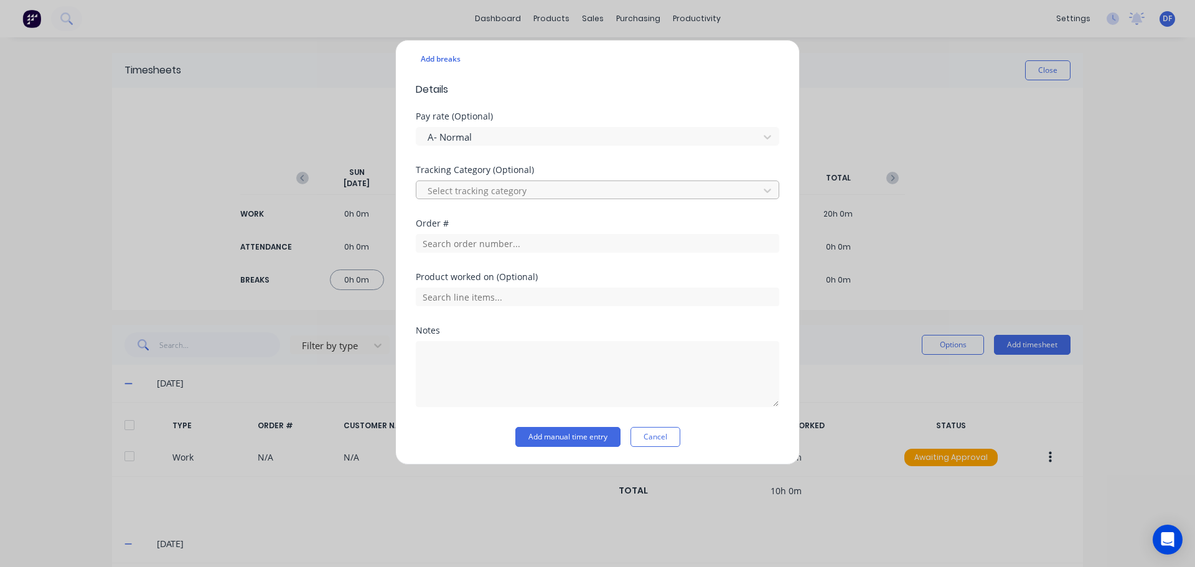
click at [582, 189] on div at bounding box center [589, 191] width 326 height 16
click at [556, 430] on button "Add manual time entry" at bounding box center [567, 437] width 105 height 20
click at [566, 434] on button "Add manual time entry" at bounding box center [567, 437] width 105 height 20
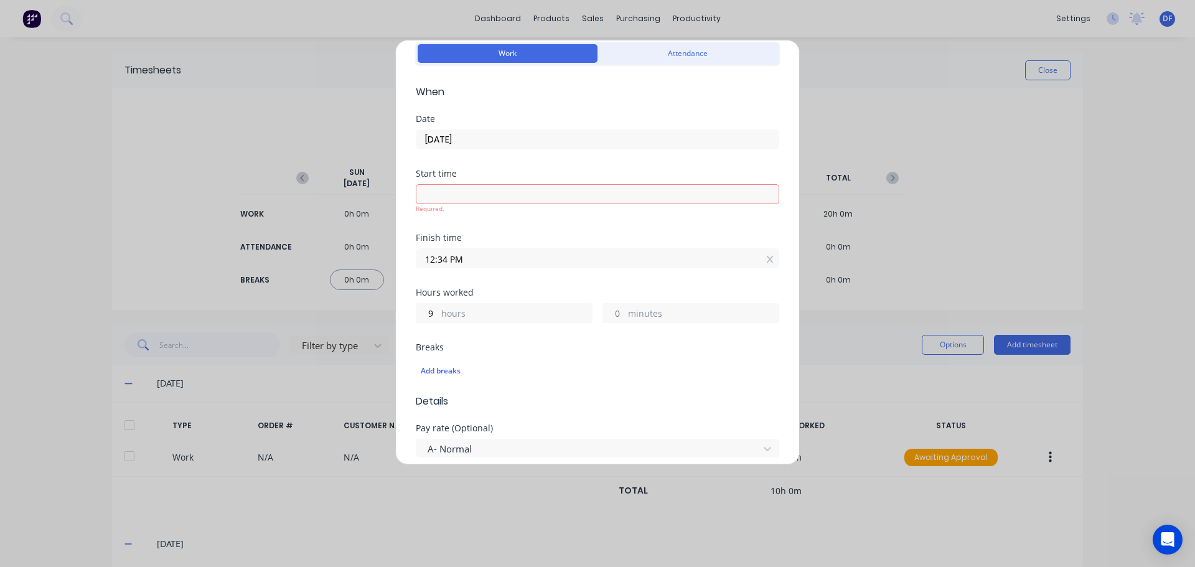
scroll to position [0, 0]
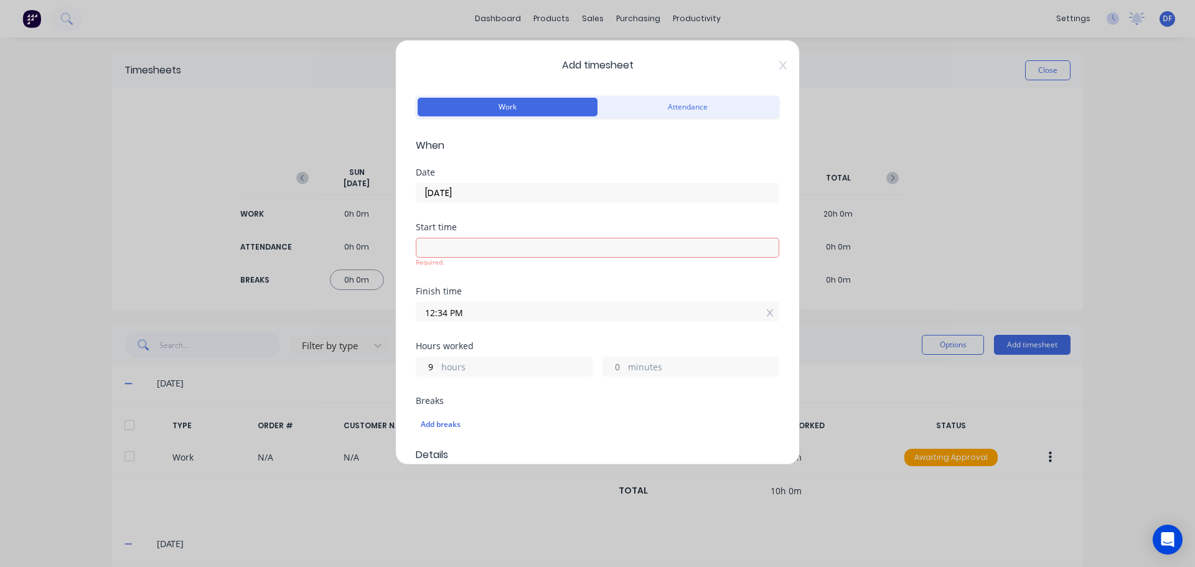
click at [431, 248] on input at bounding box center [597, 247] width 362 height 19
type input "12:34 PM"
type input "0"
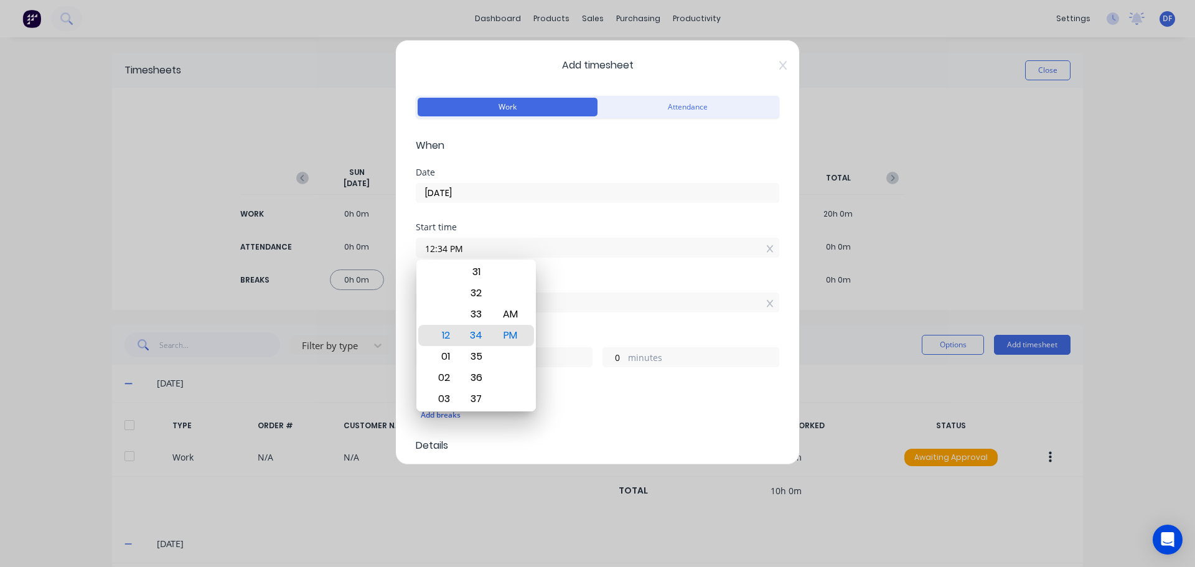
click at [464, 238] on label "12:34 PM" at bounding box center [597, 248] width 363 height 20
click at [464, 238] on input "12:34 PM" at bounding box center [597, 247] width 362 height 19
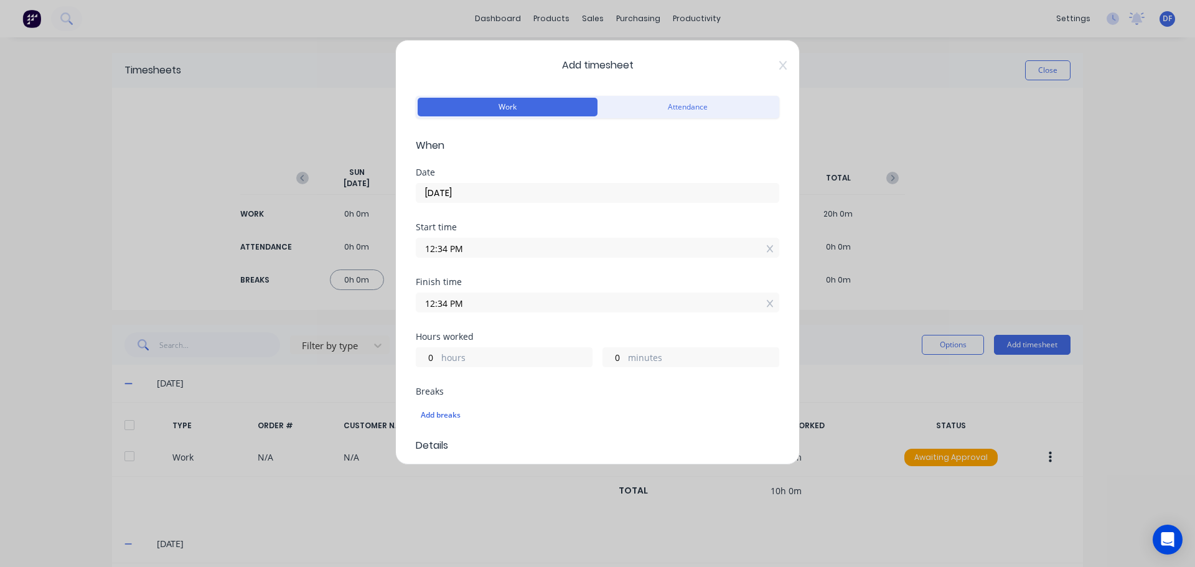
click at [755, 250] on input "12:34 PM" at bounding box center [597, 247] width 362 height 19
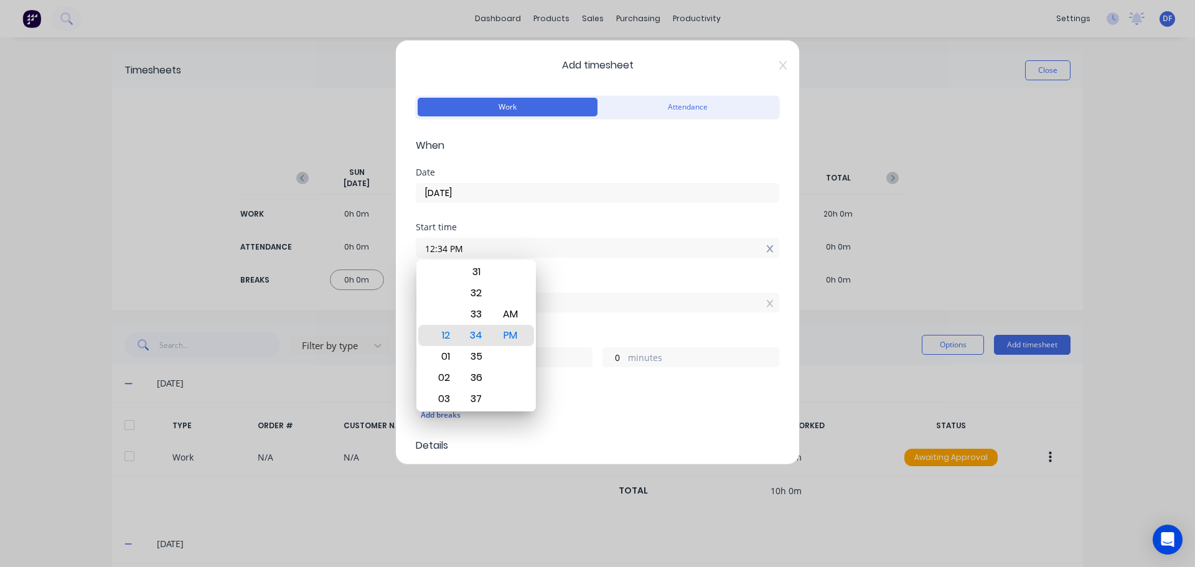
click at [767, 250] on icon at bounding box center [770, 249] width 7 height 9
type input "12:35 PM"
type input "23"
type input "59"
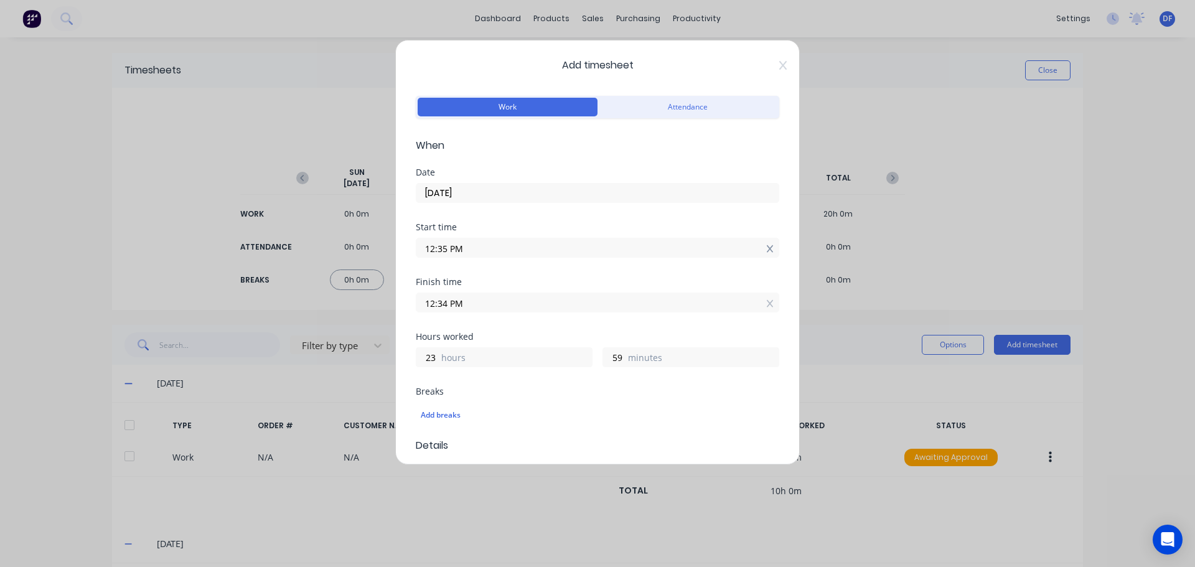
click at [766, 249] on icon at bounding box center [769, 248] width 7 height 7
click at [767, 318] on div at bounding box center [770, 312] width 7 height 13
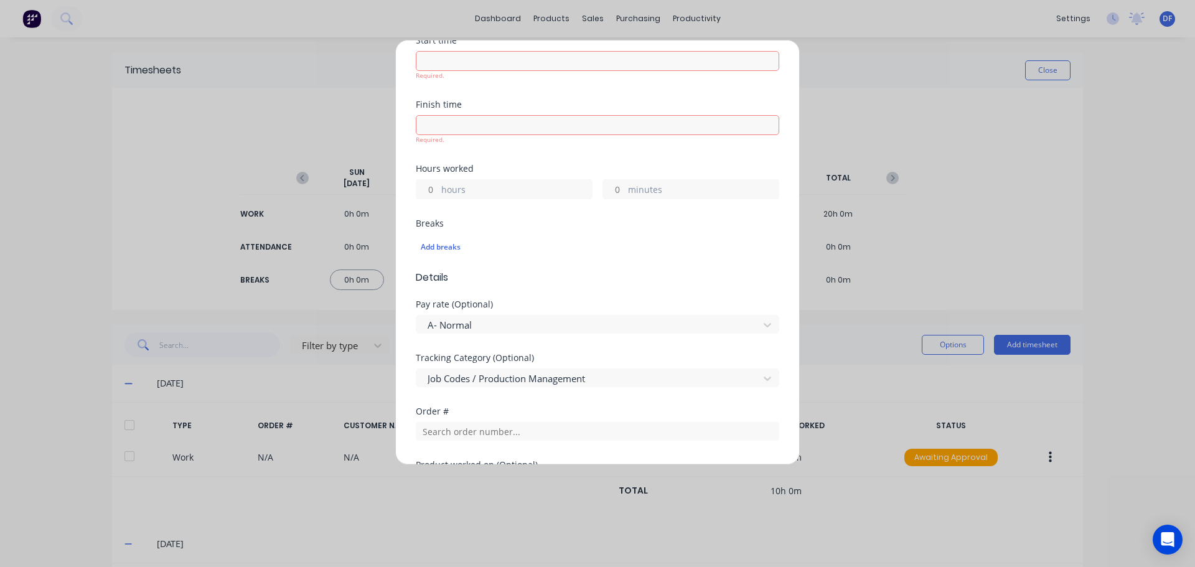
click at [467, 194] on label "hours" at bounding box center [516, 191] width 151 height 16
click at [438, 194] on input "hours" at bounding box center [427, 189] width 22 height 19
type input "9"
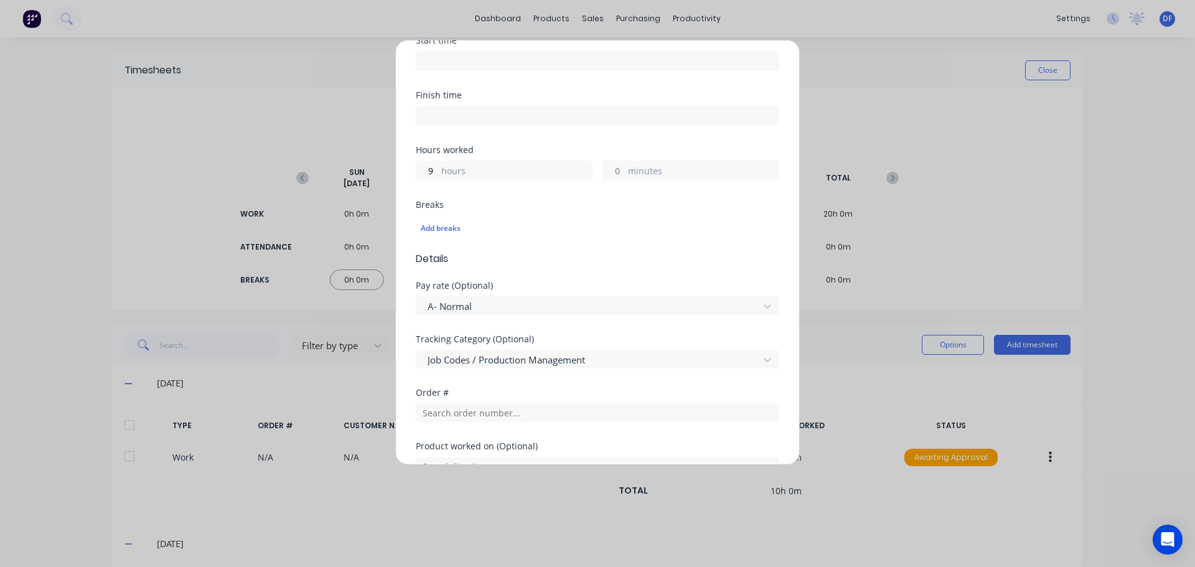
drag, startPoint x: 554, startPoint y: 271, endPoint x: 563, endPoint y: 266, distance: 9.7
click at [557, 267] on form "Work Attendance When Date [DATE] Start time Finish time Hours worked 9 hours mi…" at bounding box center [597, 261] width 363 height 710
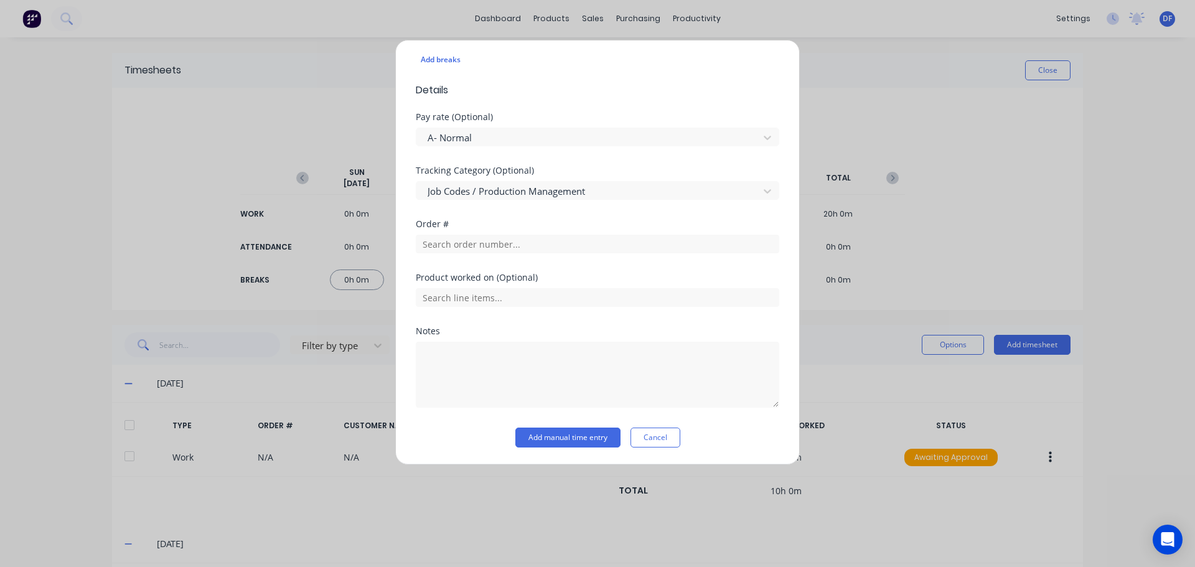
scroll to position [356, 0]
click at [538, 429] on button "Add manual time entry" at bounding box center [567, 437] width 105 height 20
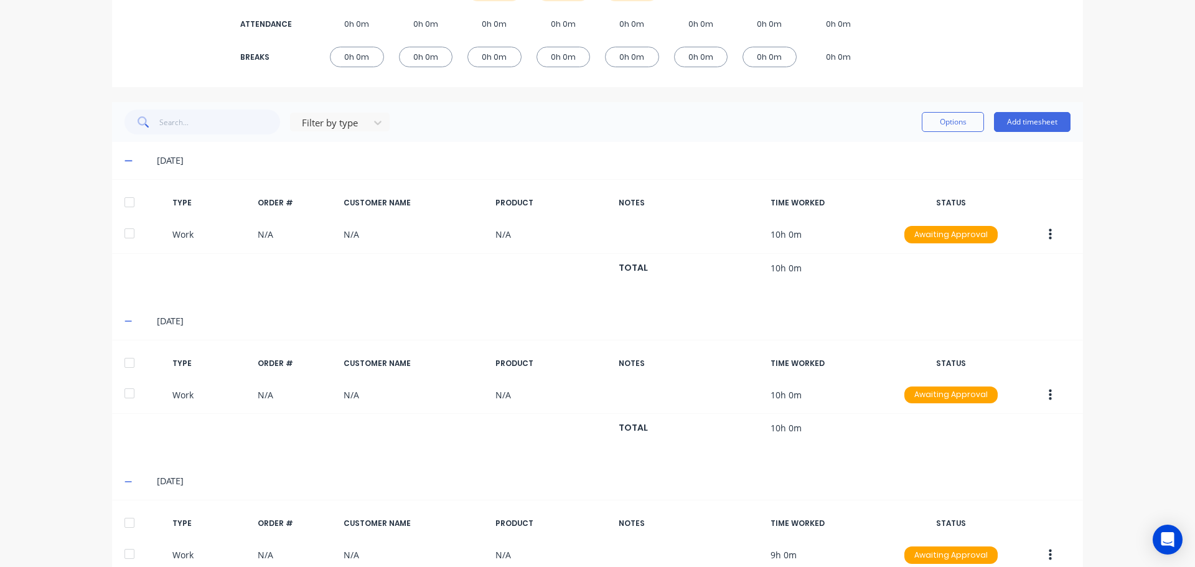
scroll to position [108, 0]
